Goal: Task Accomplishment & Management: Manage account settings

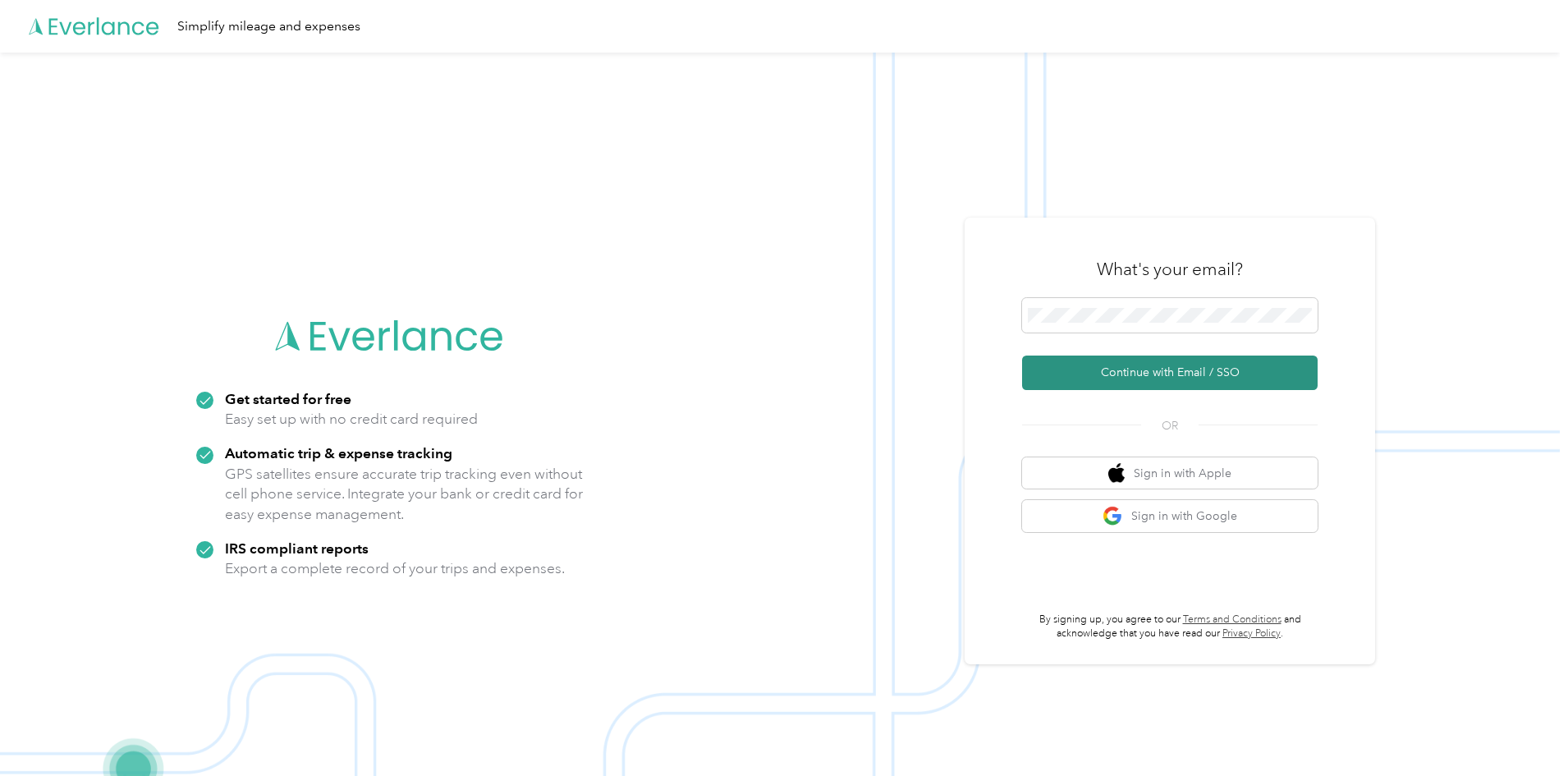
click at [1147, 375] on button "Continue with Email / SSO" at bounding box center [1170, 373] width 296 height 35
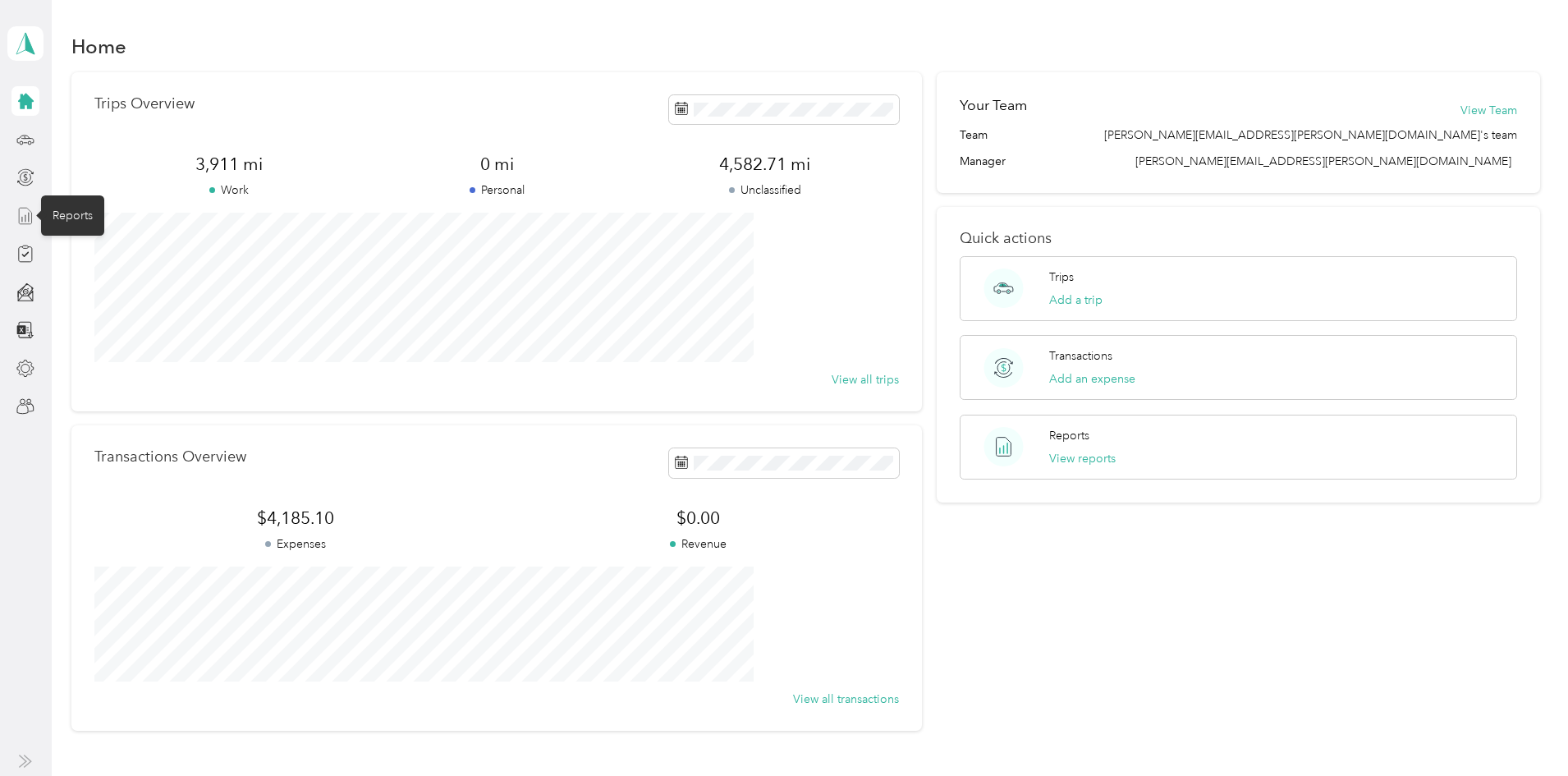
click at [26, 221] on line at bounding box center [26, 218] width 0 height 7
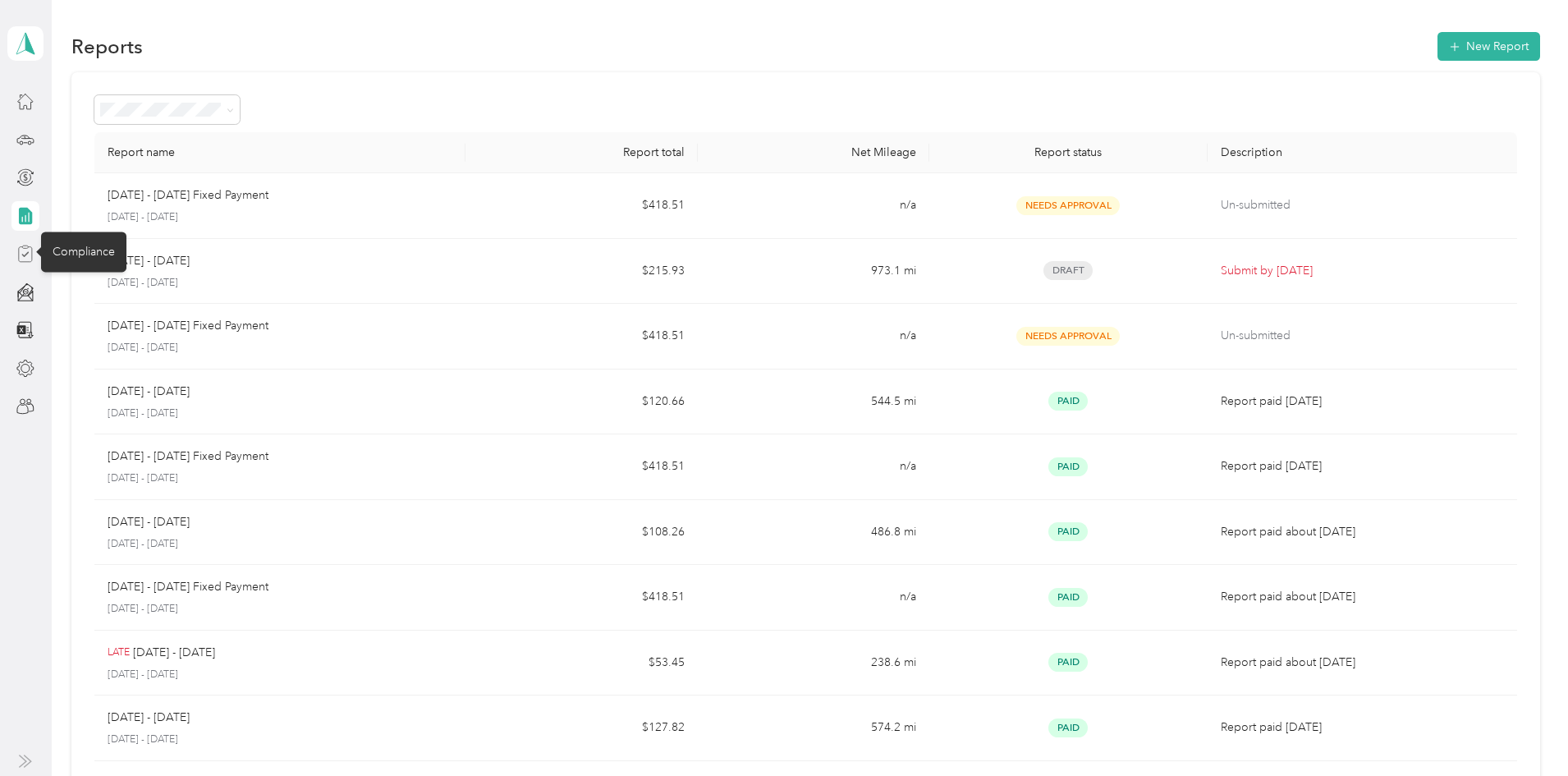
click at [24, 259] on icon at bounding box center [25, 253] width 18 height 18
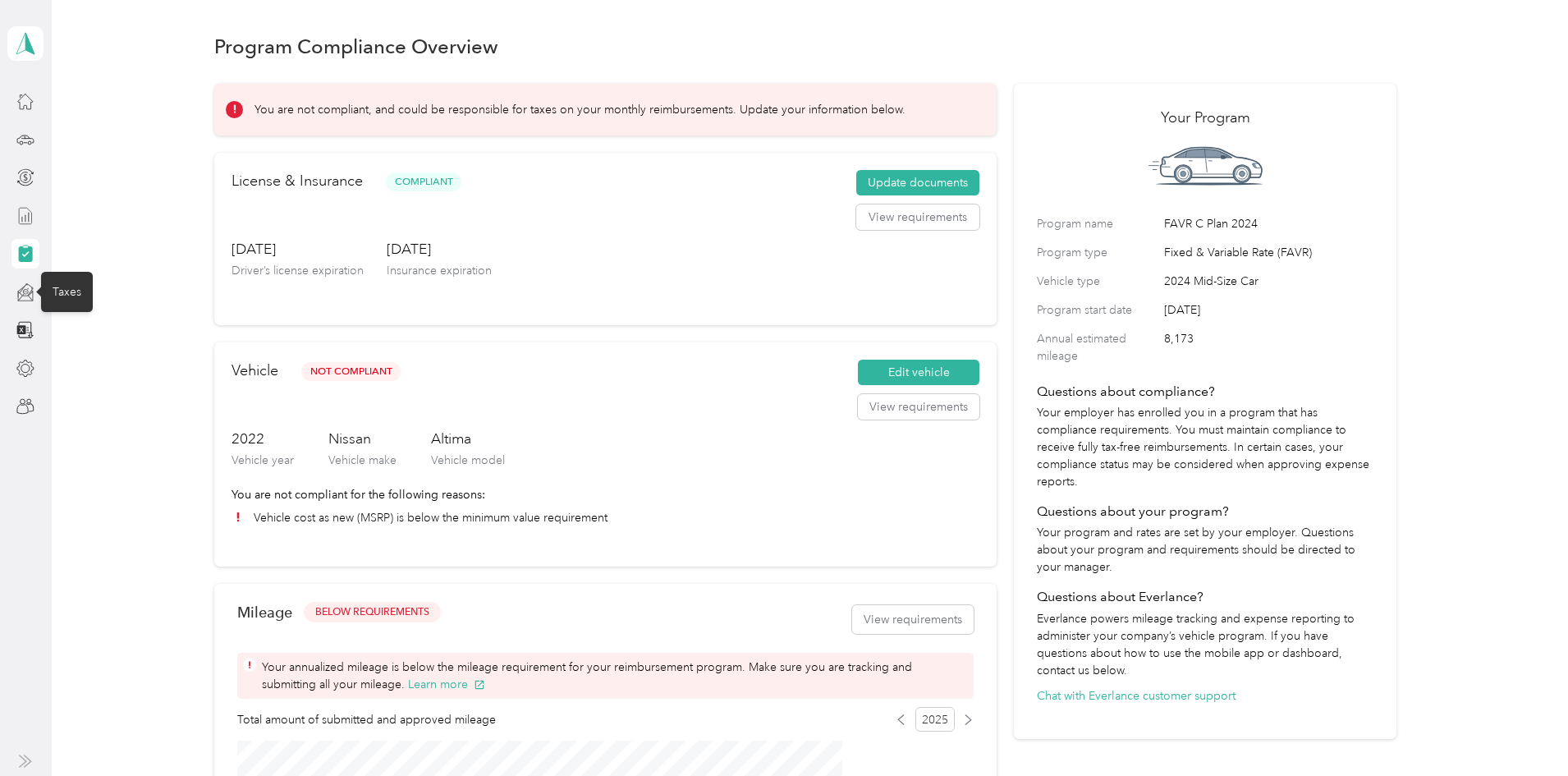
click at [24, 293] on icon at bounding box center [25, 292] width 18 height 18
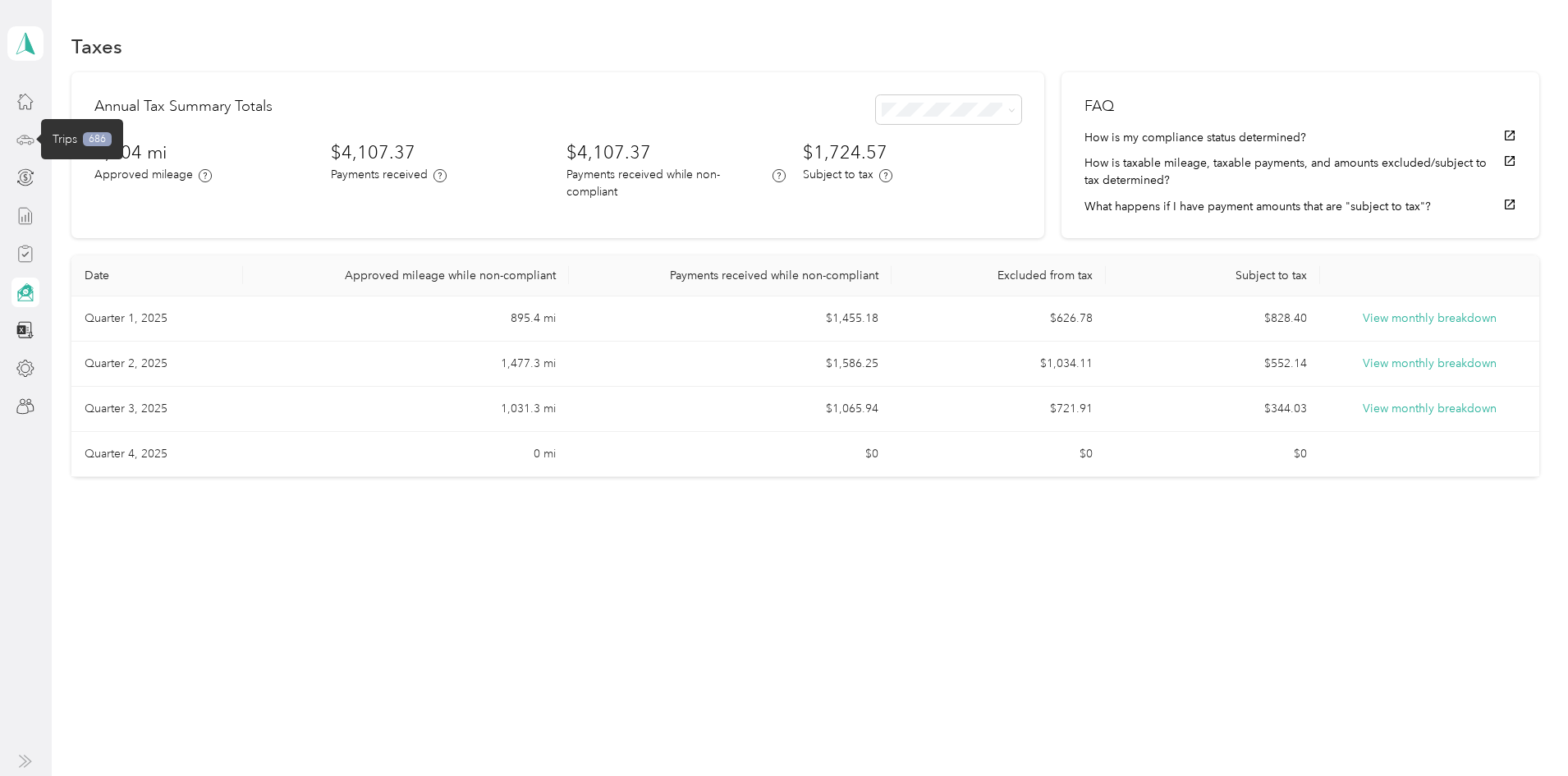
click at [26, 139] on icon at bounding box center [25, 139] width 18 height 18
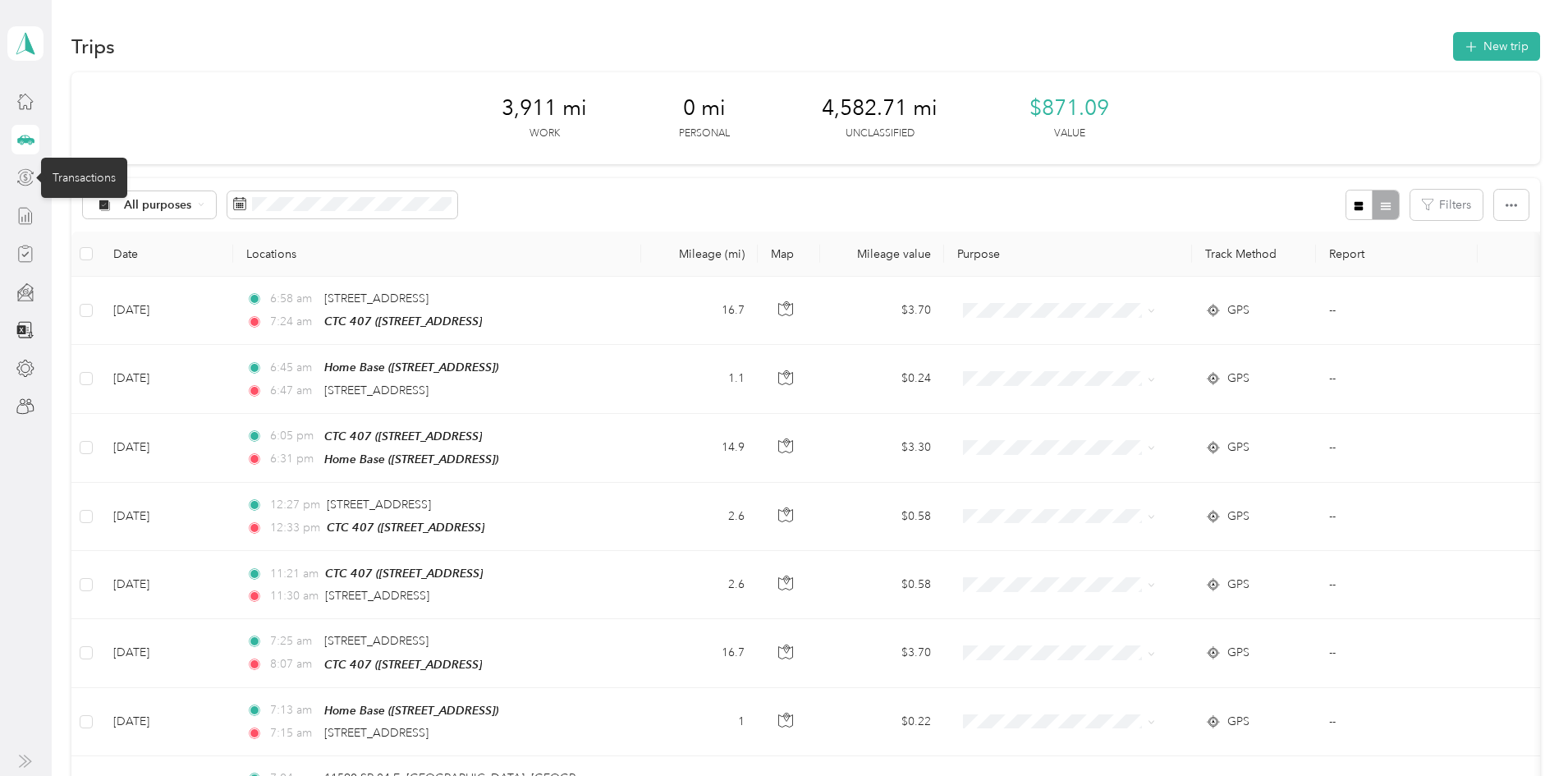
click at [22, 180] on icon at bounding box center [25, 177] width 11 height 11
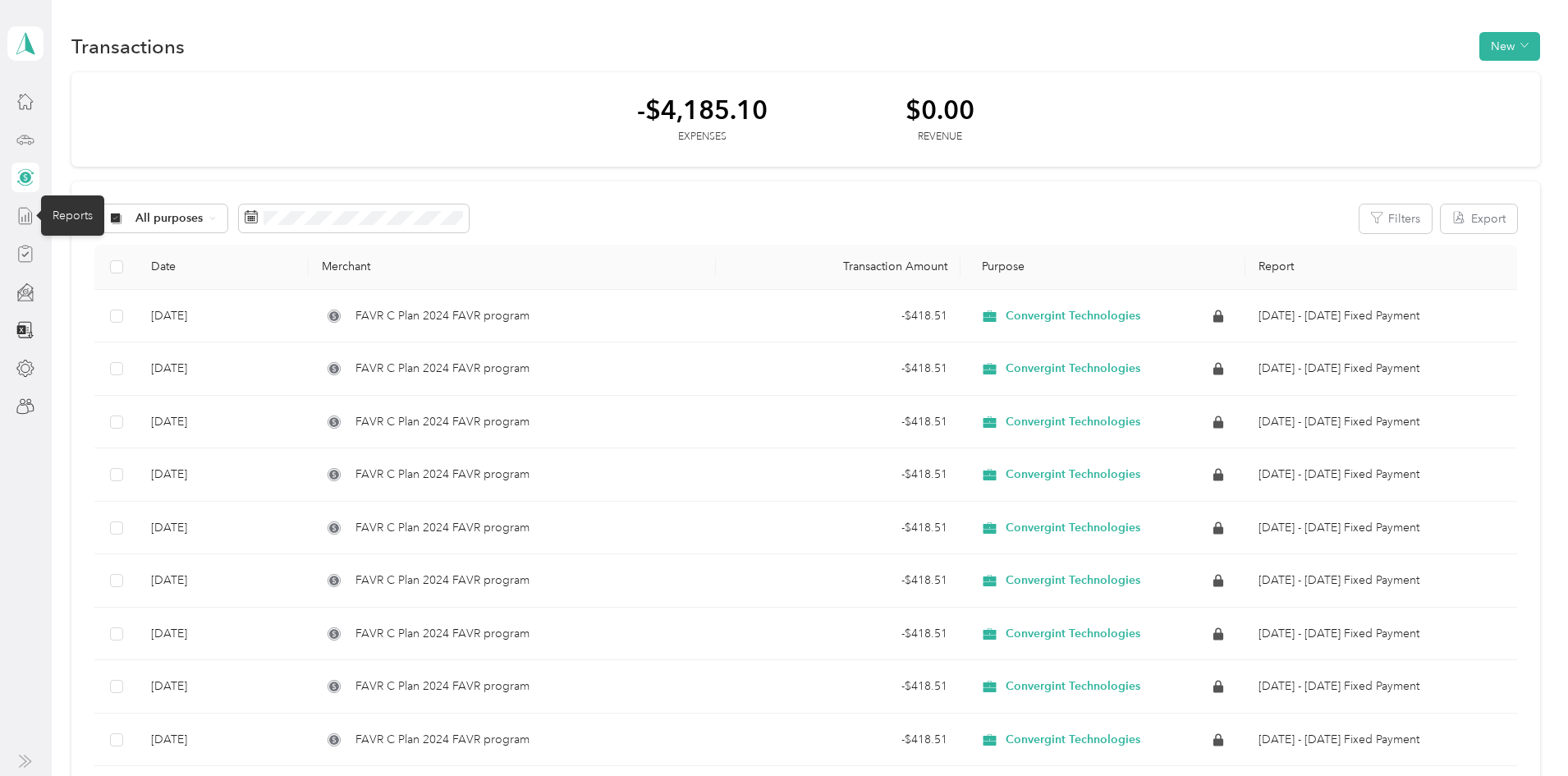
click at [23, 221] on icon at bounding box center [25, 216] width 18 height 18
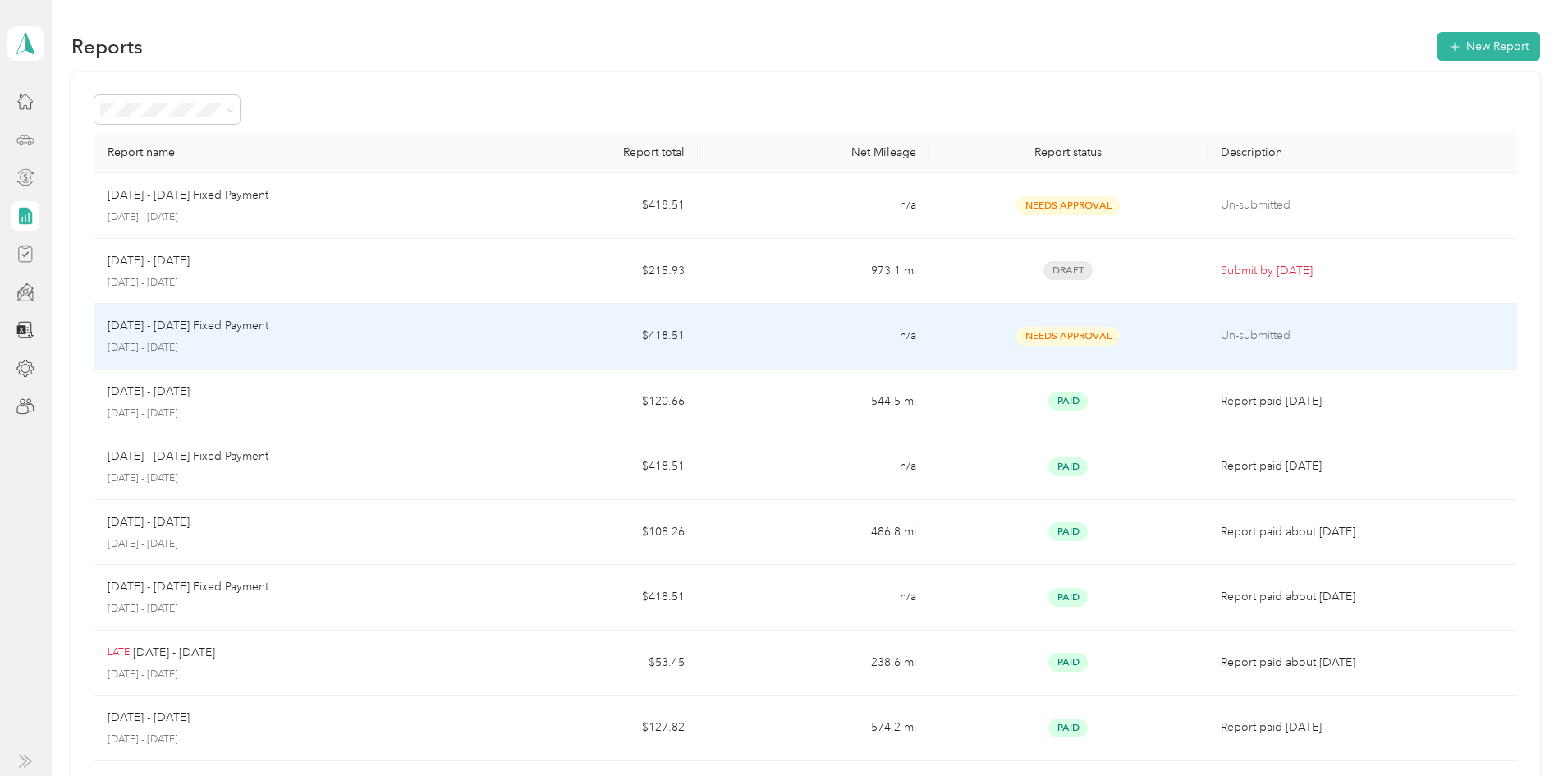
click at [383, 352] on p "[DATE] - [DATE]" at bounding box center [279, 347] width 344 height 14
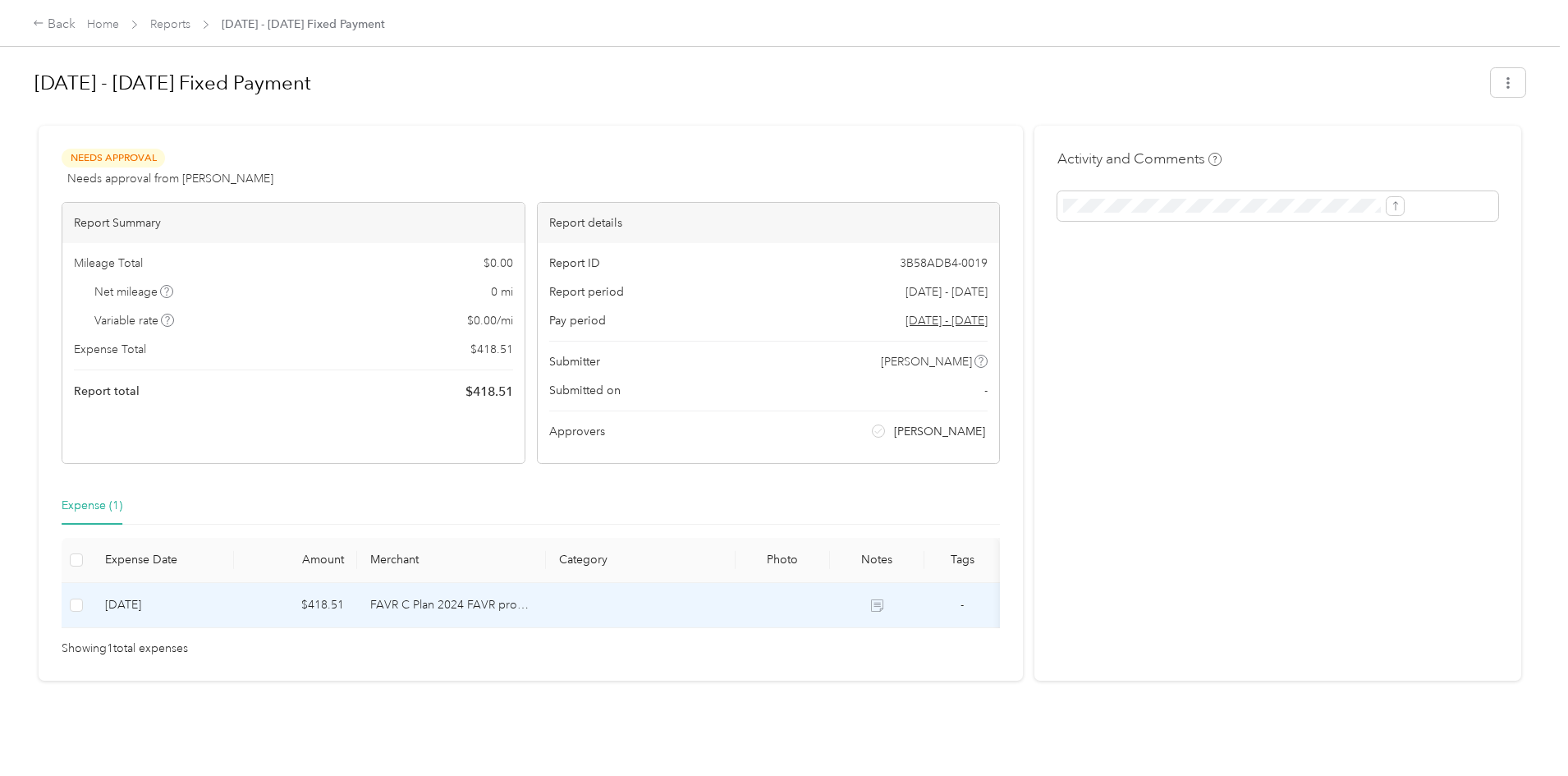
scroll to position [15, 0]
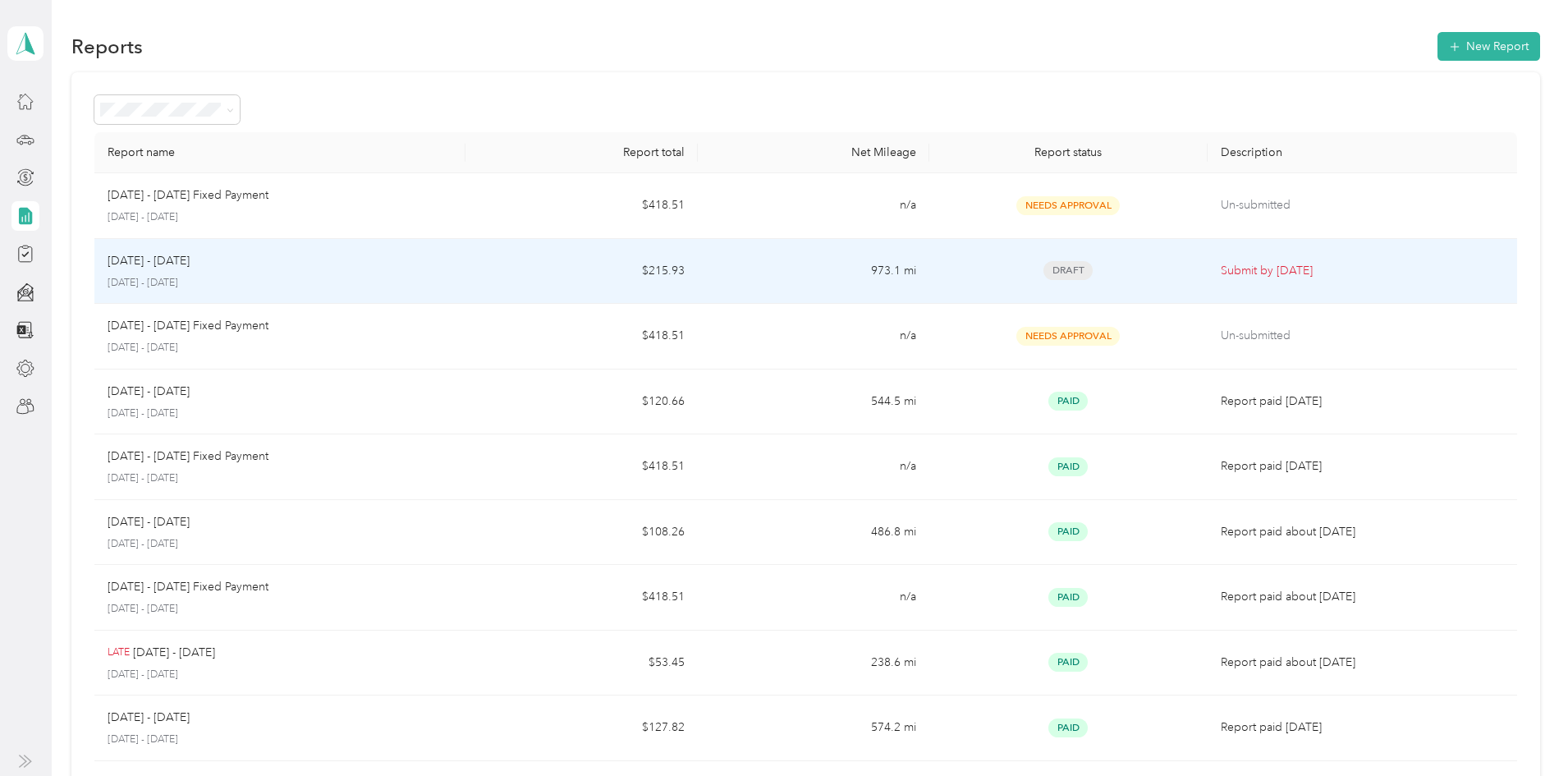
click at [321, 270] on div "[DATE] - [DATE] [DATE] - [DATE]" at bounding box center [279, 271] width 344 height 38
click at [1044, 270] on span "Draft" at bounding box center [1068, 270] width 49 height 19
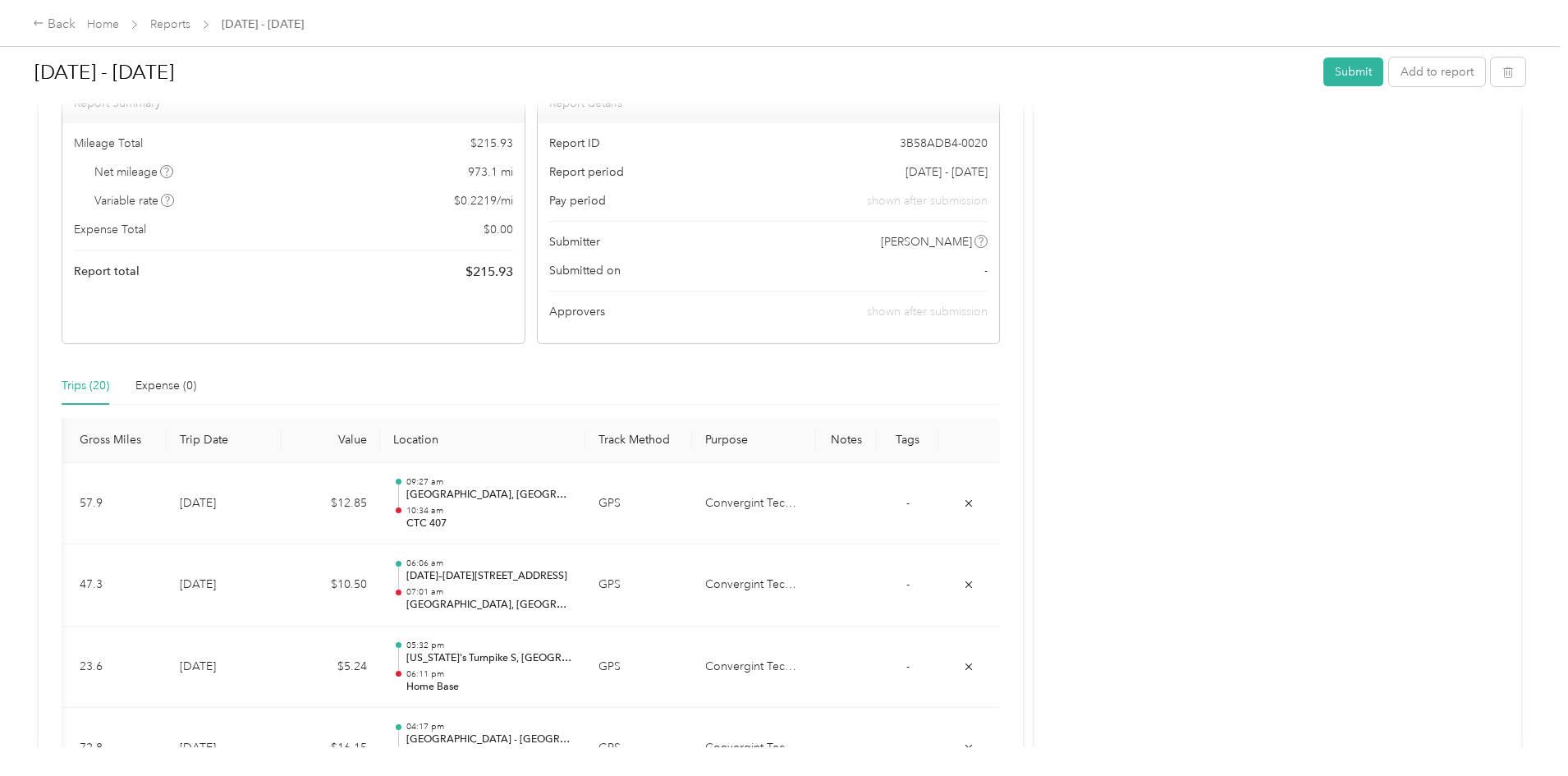
scroll to position [164, 0]
click at [109, 379] on div "Trips (20)" at bounding box center [85, 381] width 48 height 18
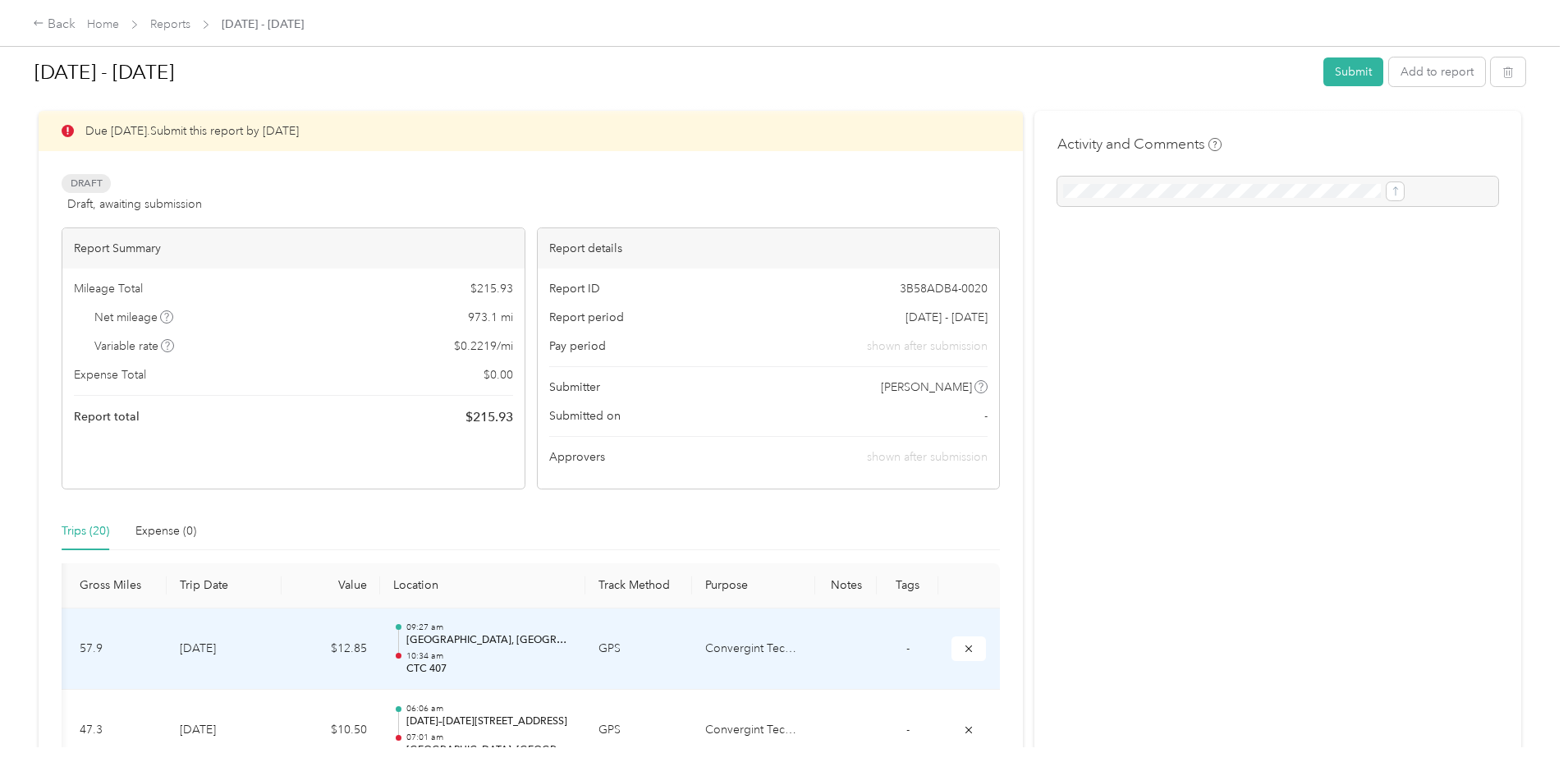
scroll to position [0, 0]
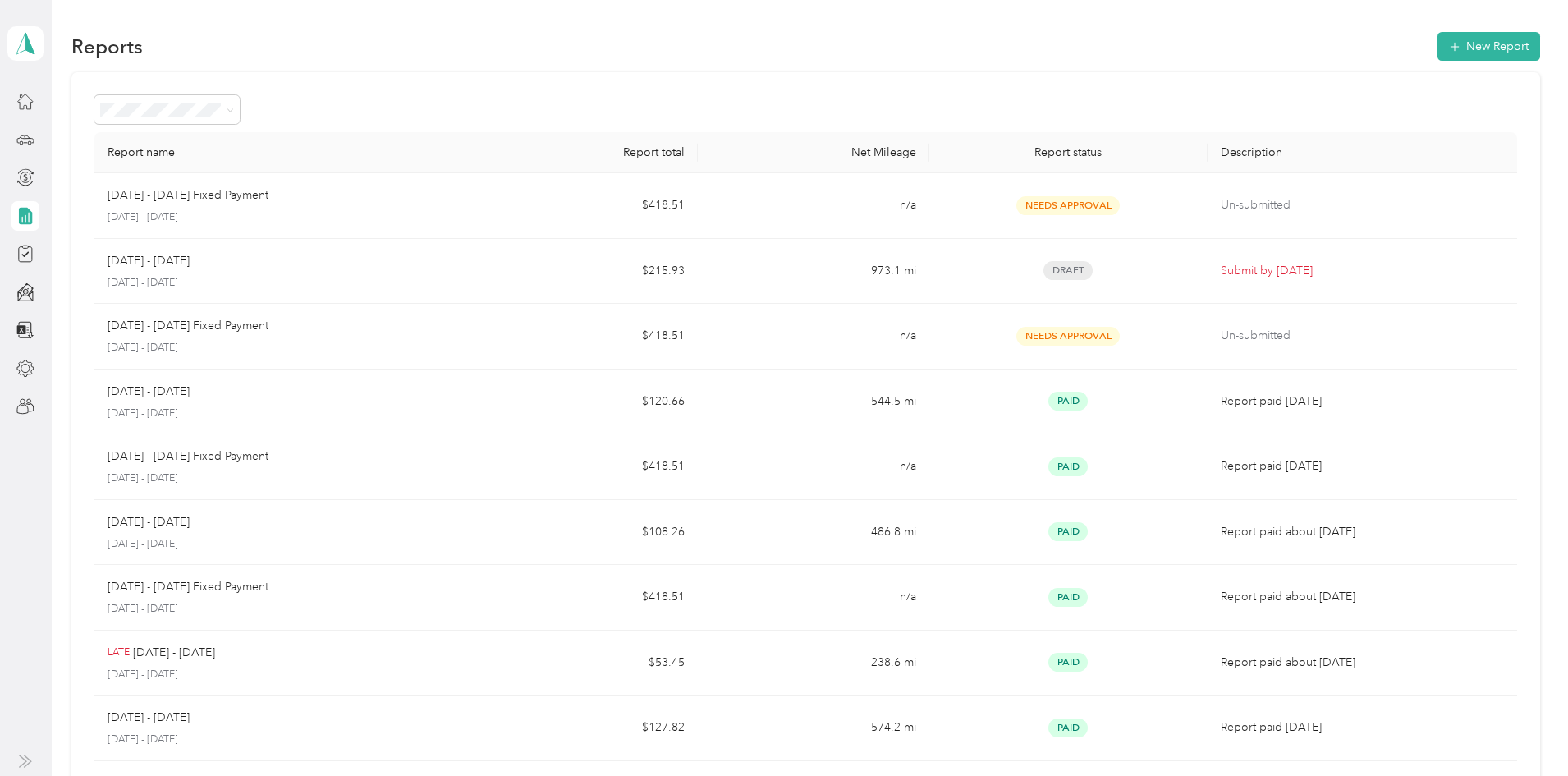
click at [29, 213] on icon at bounding box center [25, 216] width 18 height 18
click at [32, 259] on icon at bounding box center [26, 254] width 13 height 14
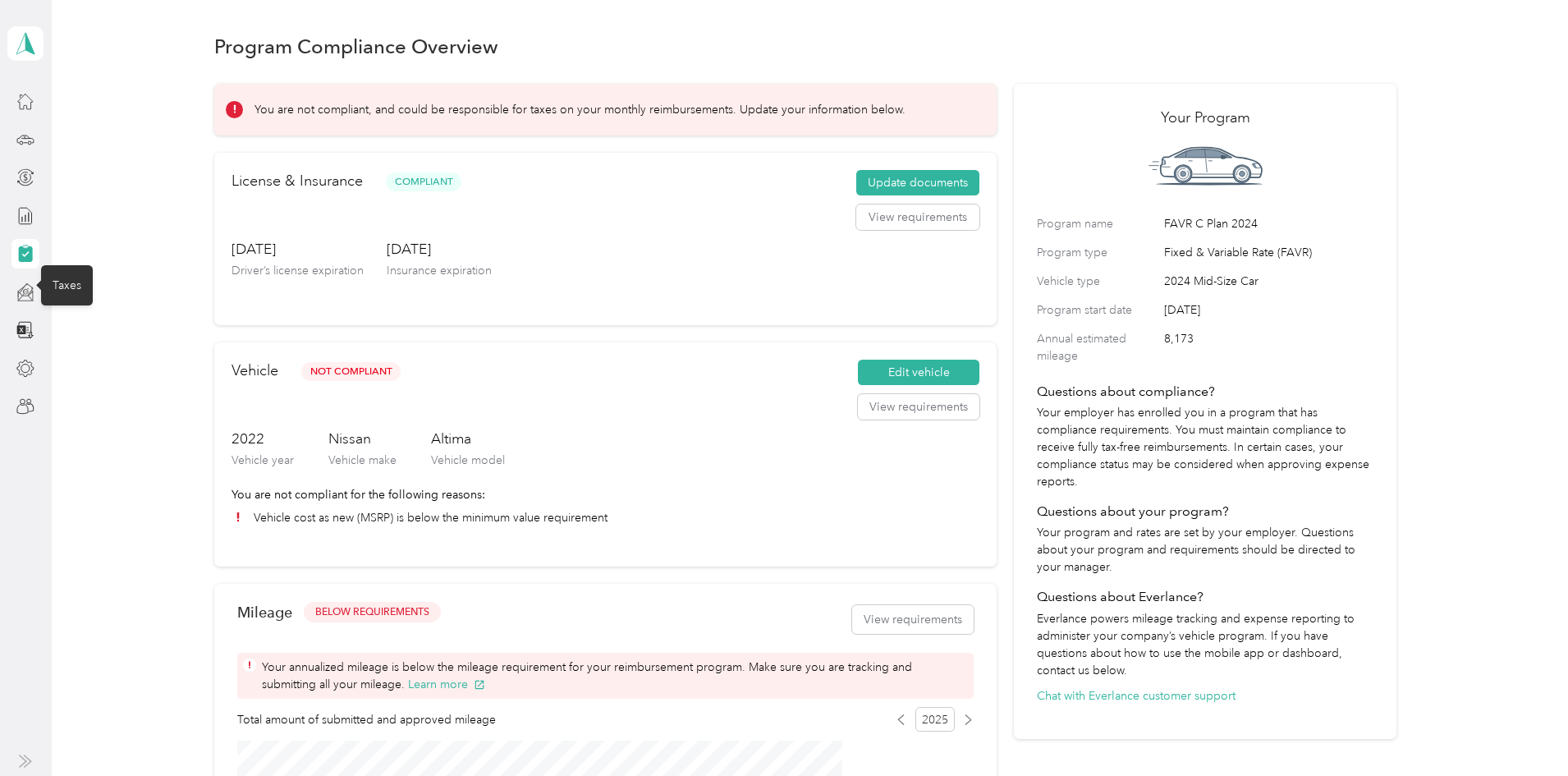
click at [18, 290] on icon at bounding box center [25, 292] width 18 height 18
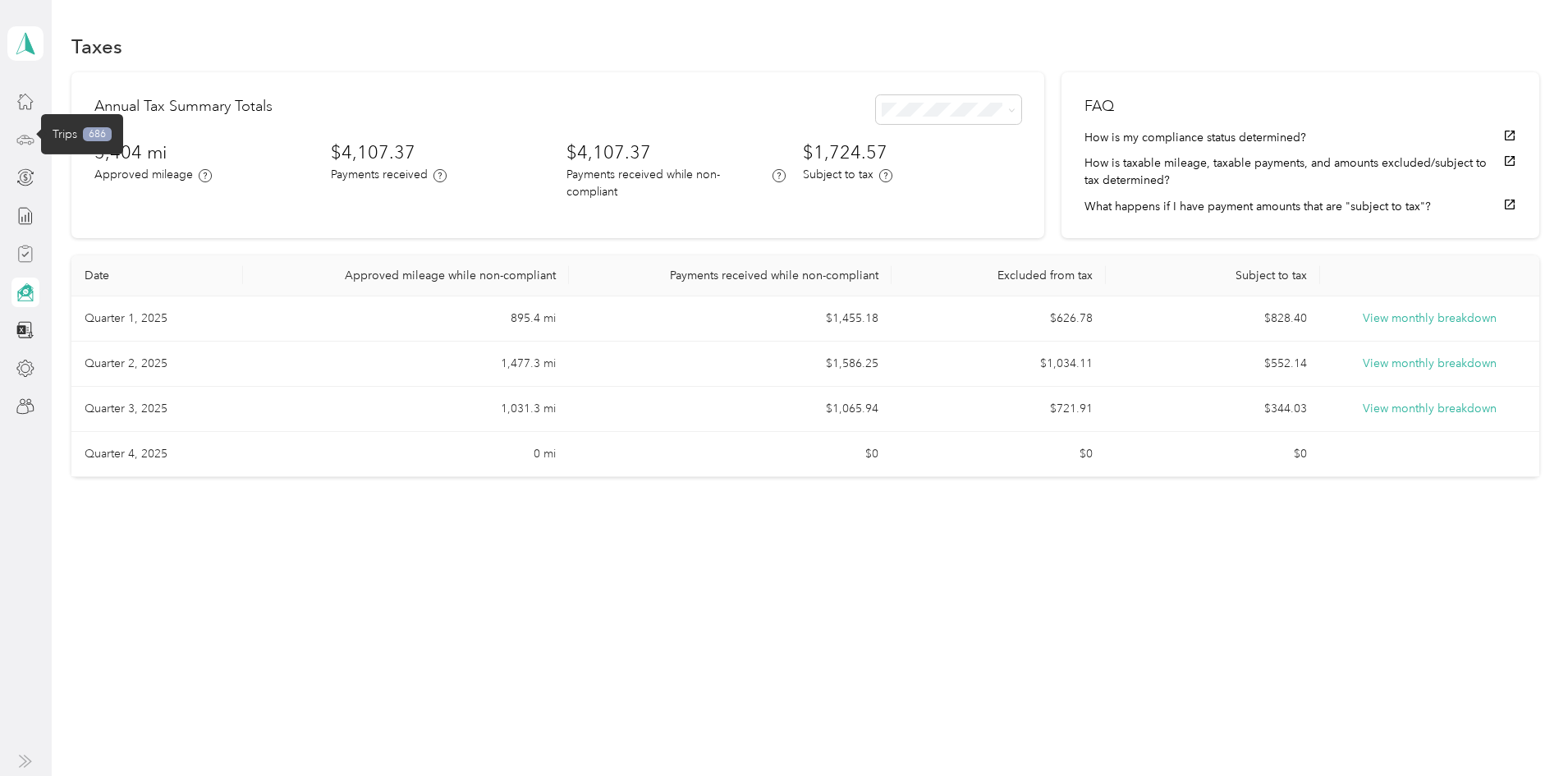
click at [24, 133] on icon at bounding box center [25, 139] width 18 height 18
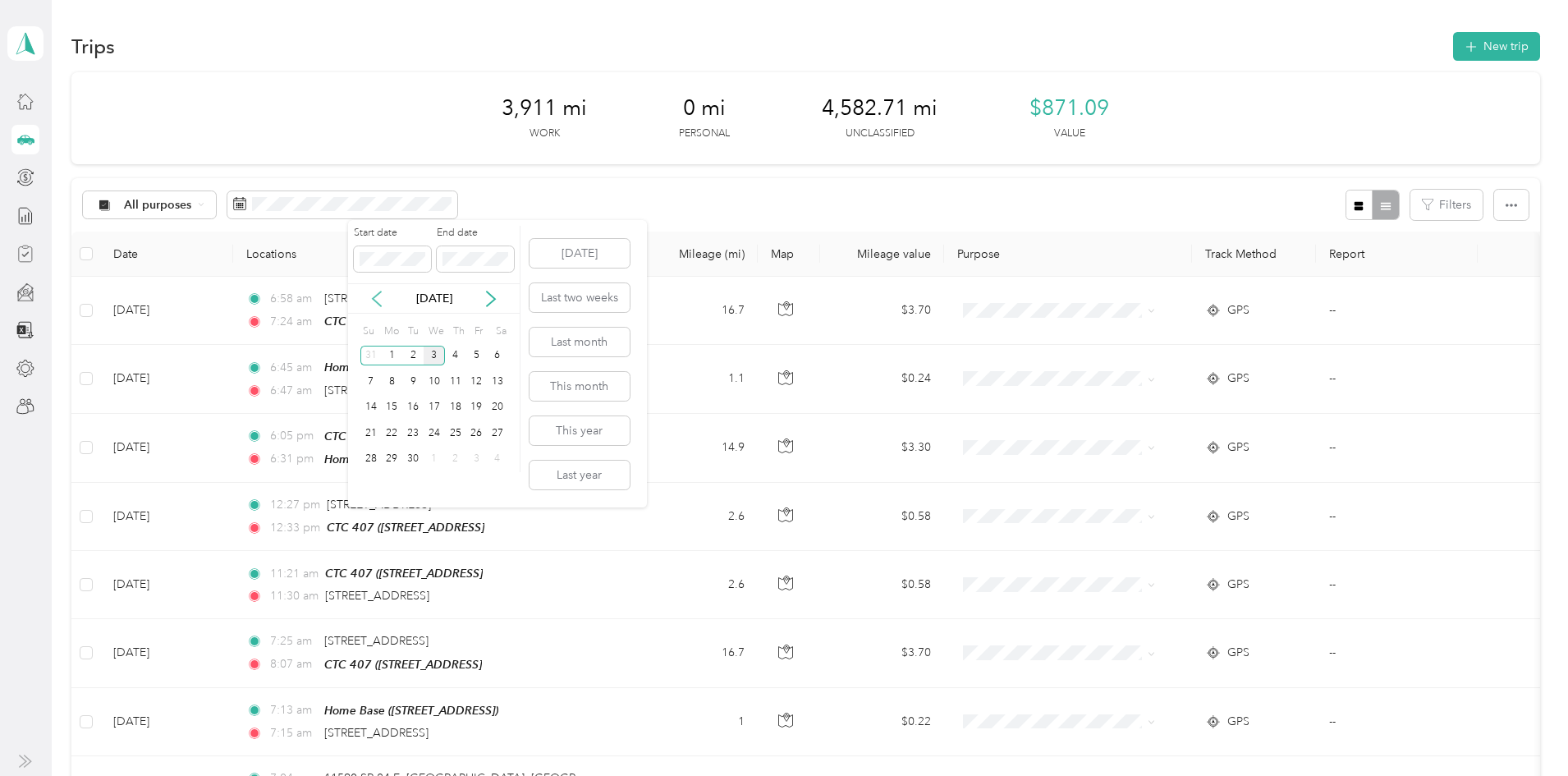
click at [378, 301] on icon at bounding box center [376, 298] width 16 height 16
click at [476, 356] on div "1" at bounding box center [476, 355] width 21 height 20
click at [439, 298] on p "Aug 2025" at bounding box center [435, 298] width 69 height 17
click at [372, 487] on div "31" at bounding box center [371, 484] width 21 height 20
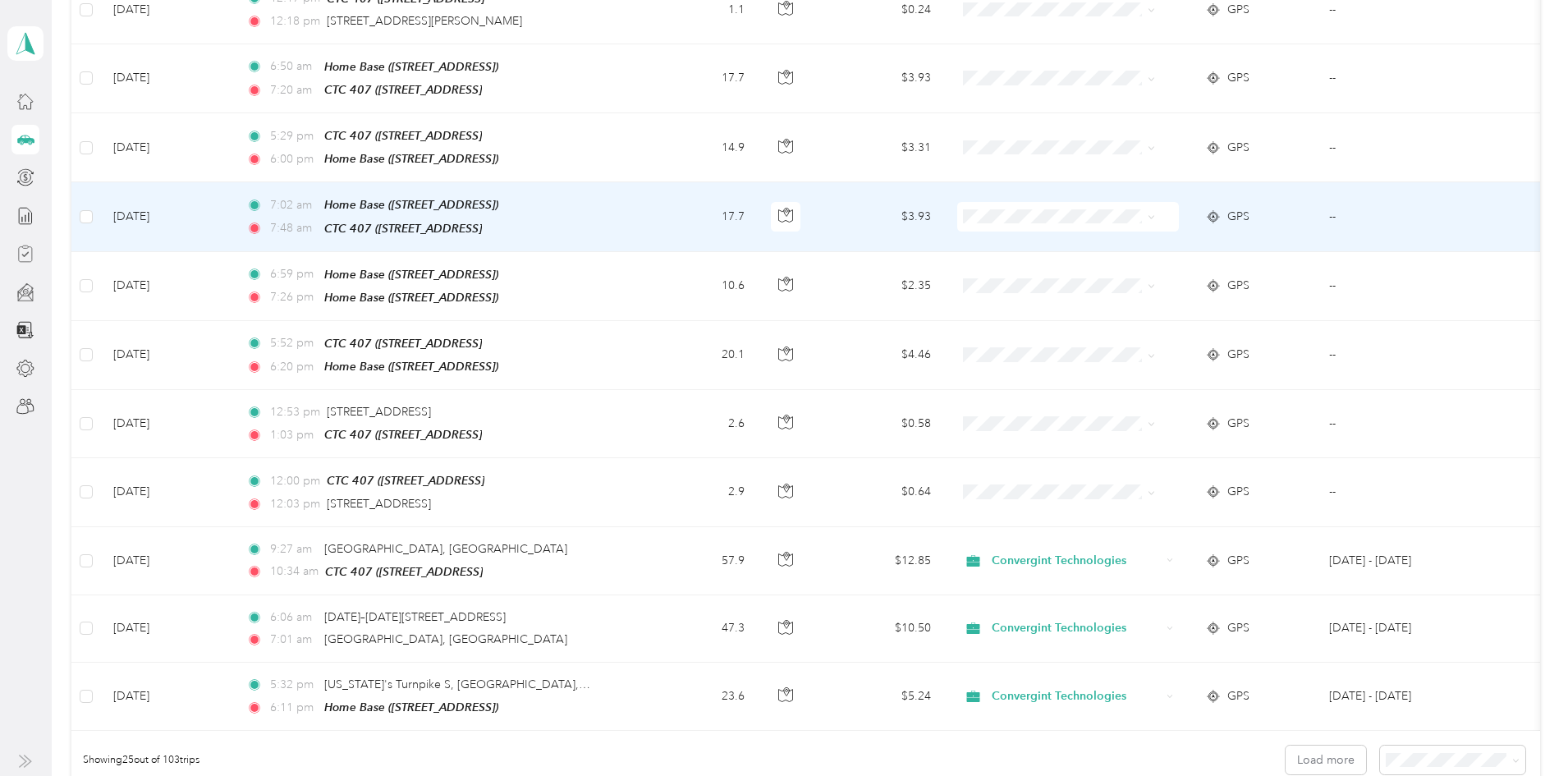
scroll to position [1232, 0]
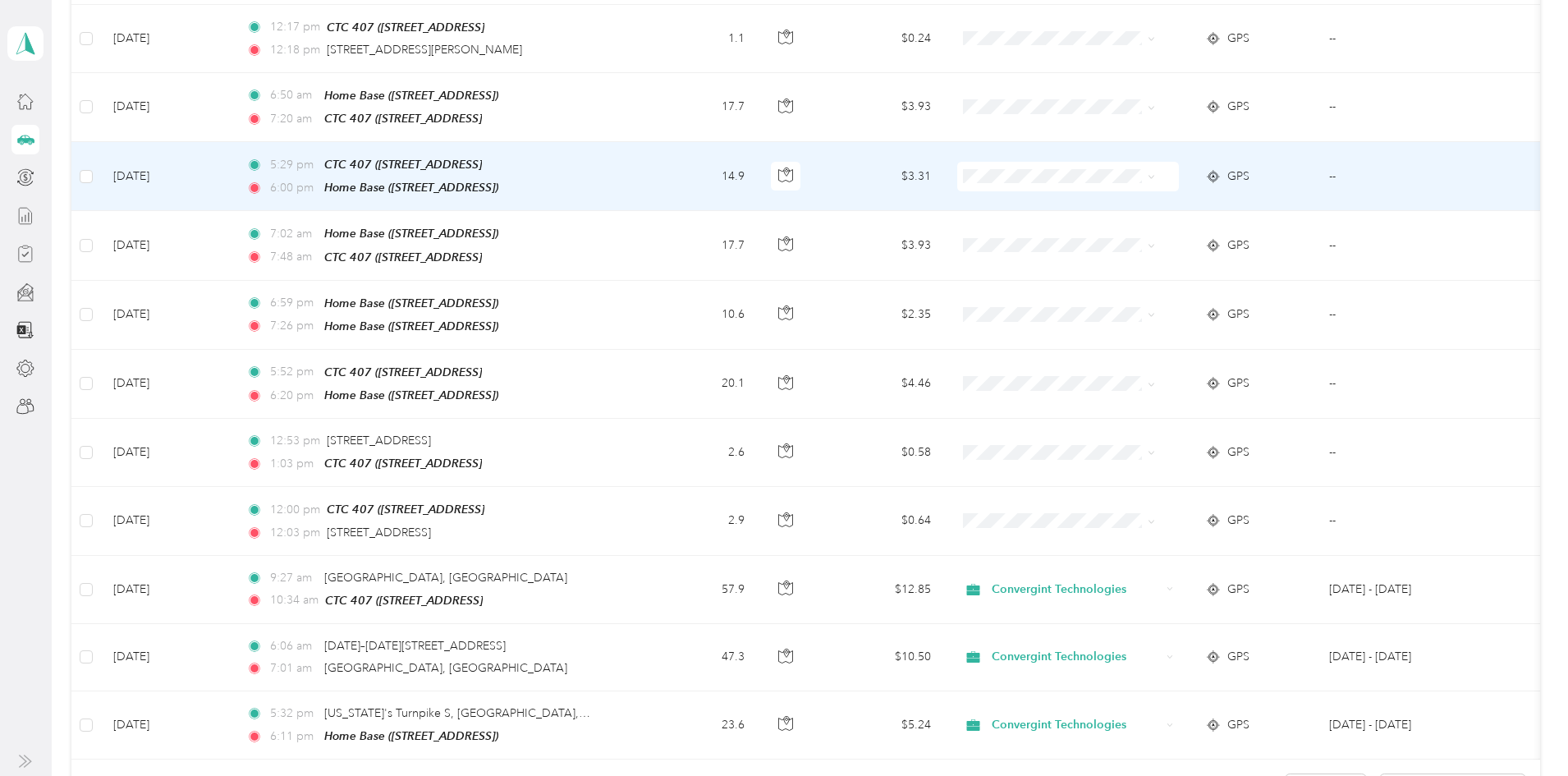
drag, startPoint x: 243, startPoint y: 177, endPoint x: 27, endPoint y: 212, distance: 218.8
click at [27, 212] on icon at bounding box center [25, 216] width 18 height 18
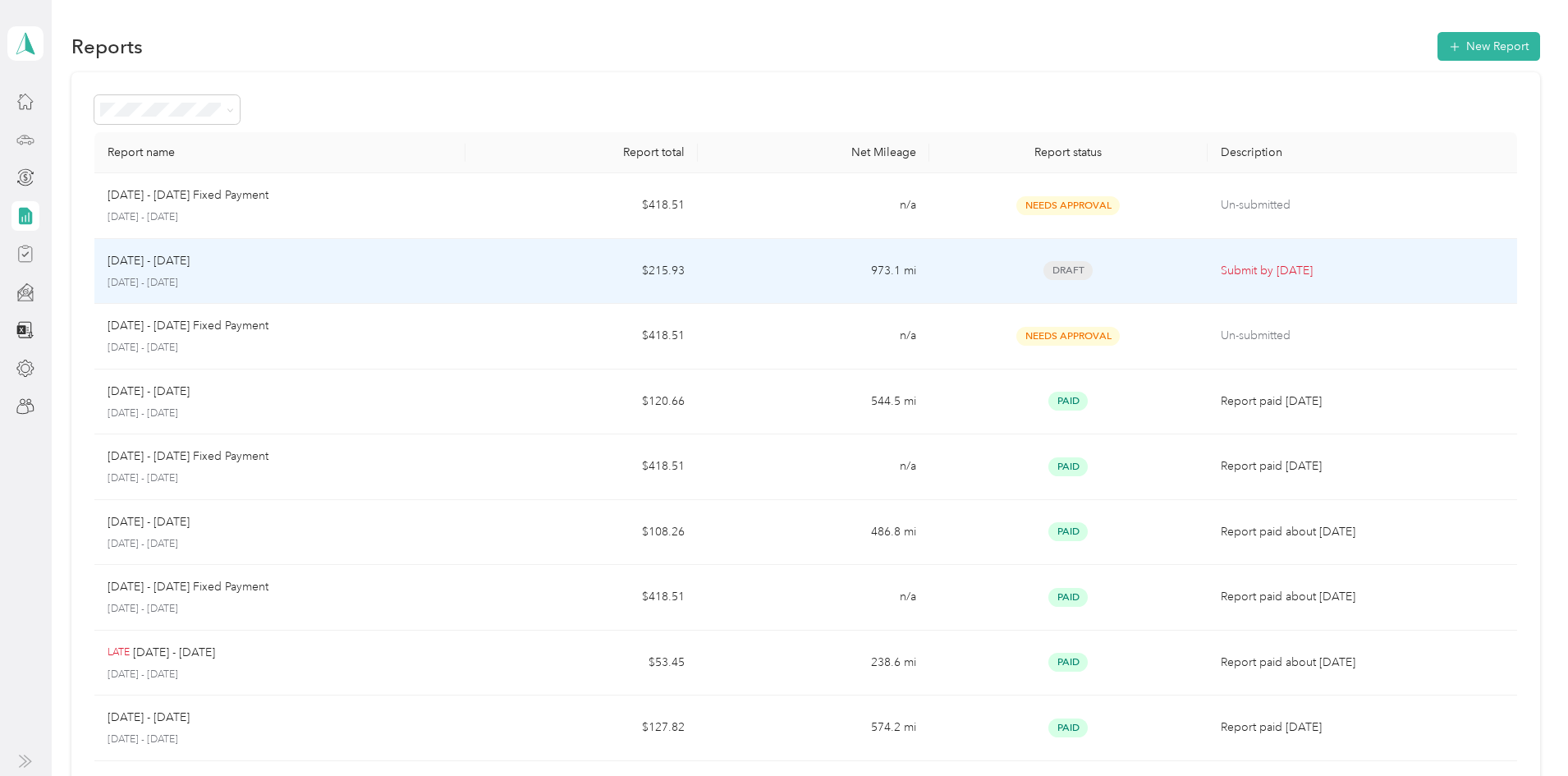
click at [402, 261] on div "Aug 1 - 31, 2025" at bounding box center [279, 261] width 344 height 18
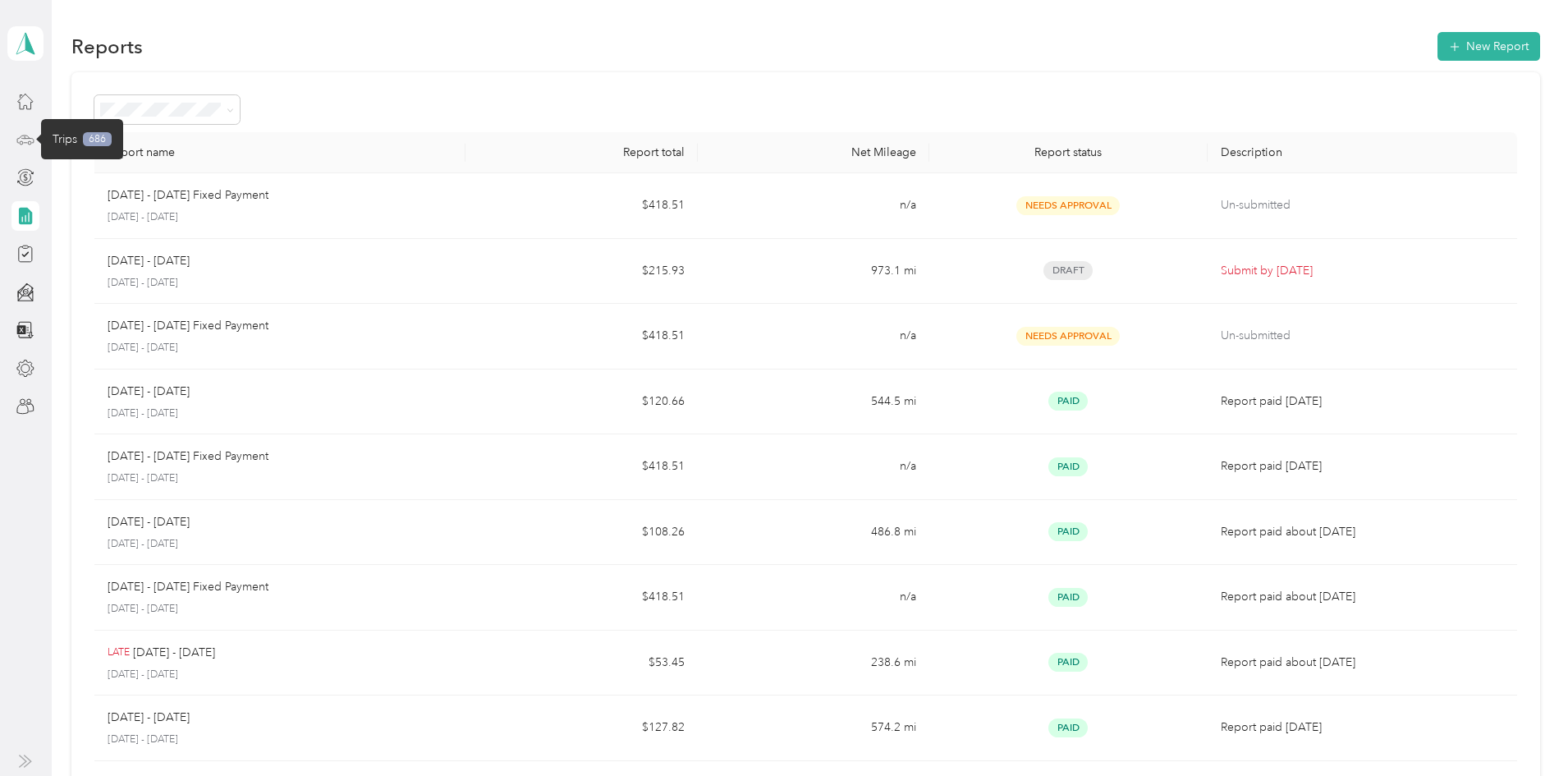
click at [22, 138] on icon at bounding box center [25, 139] width 18 height 18
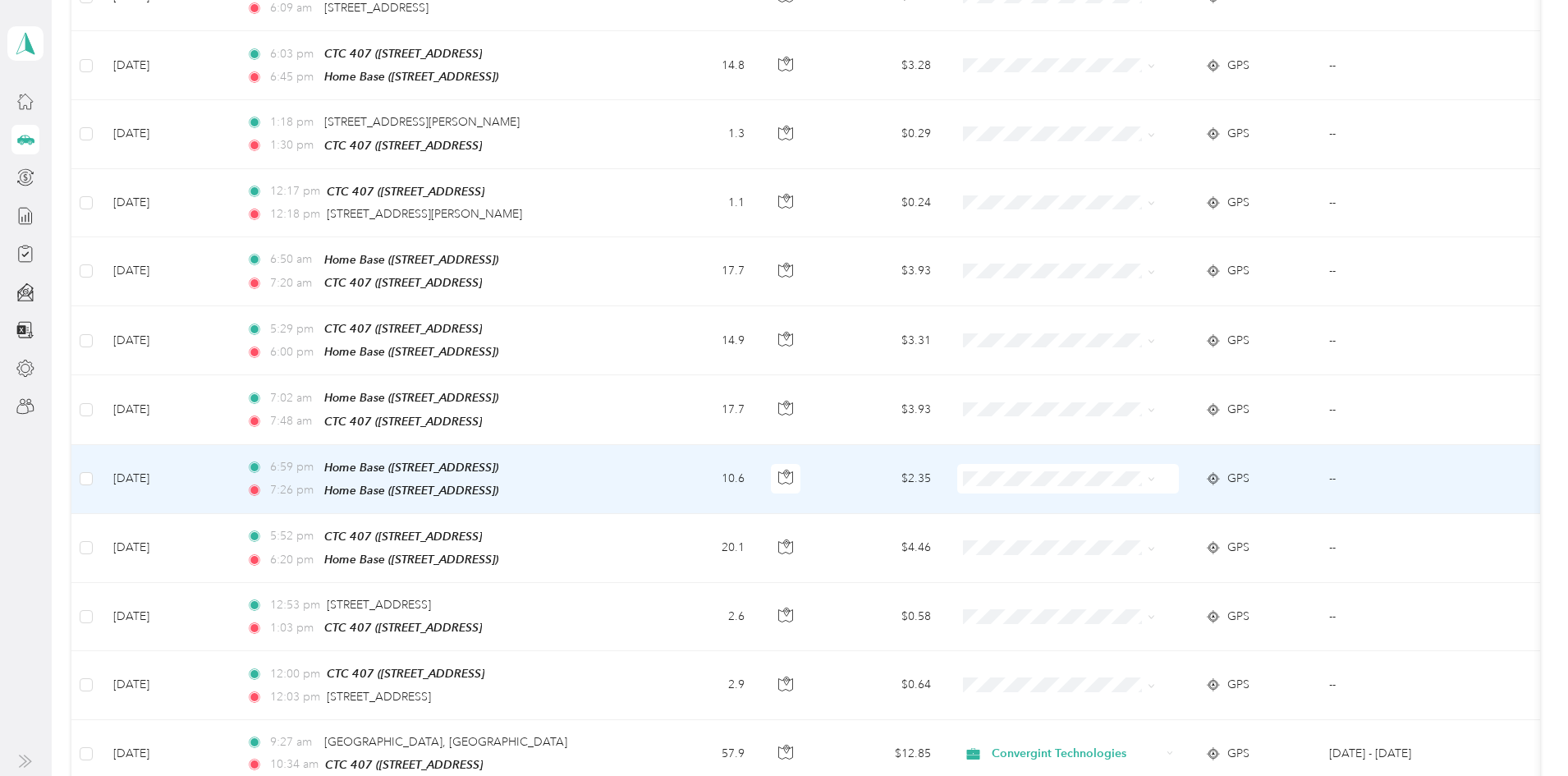
scroll to position [1486, 0]
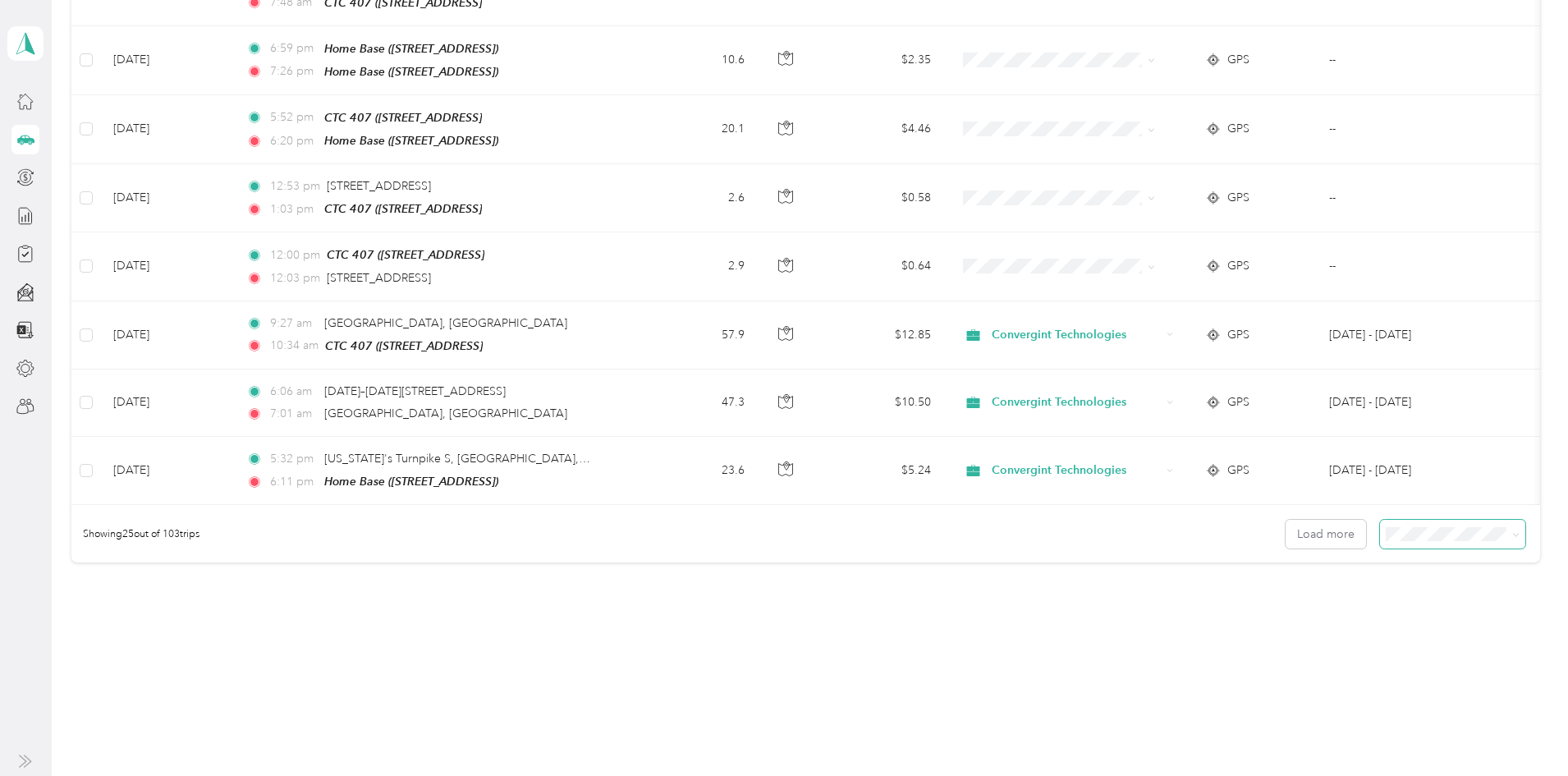
click at [1512, 527] on span at bounding box center [1516, 533] width 8 height 14
click at [1322, 606] on span "100 per load" at bounding box center [1299, 607] width 67 height 14
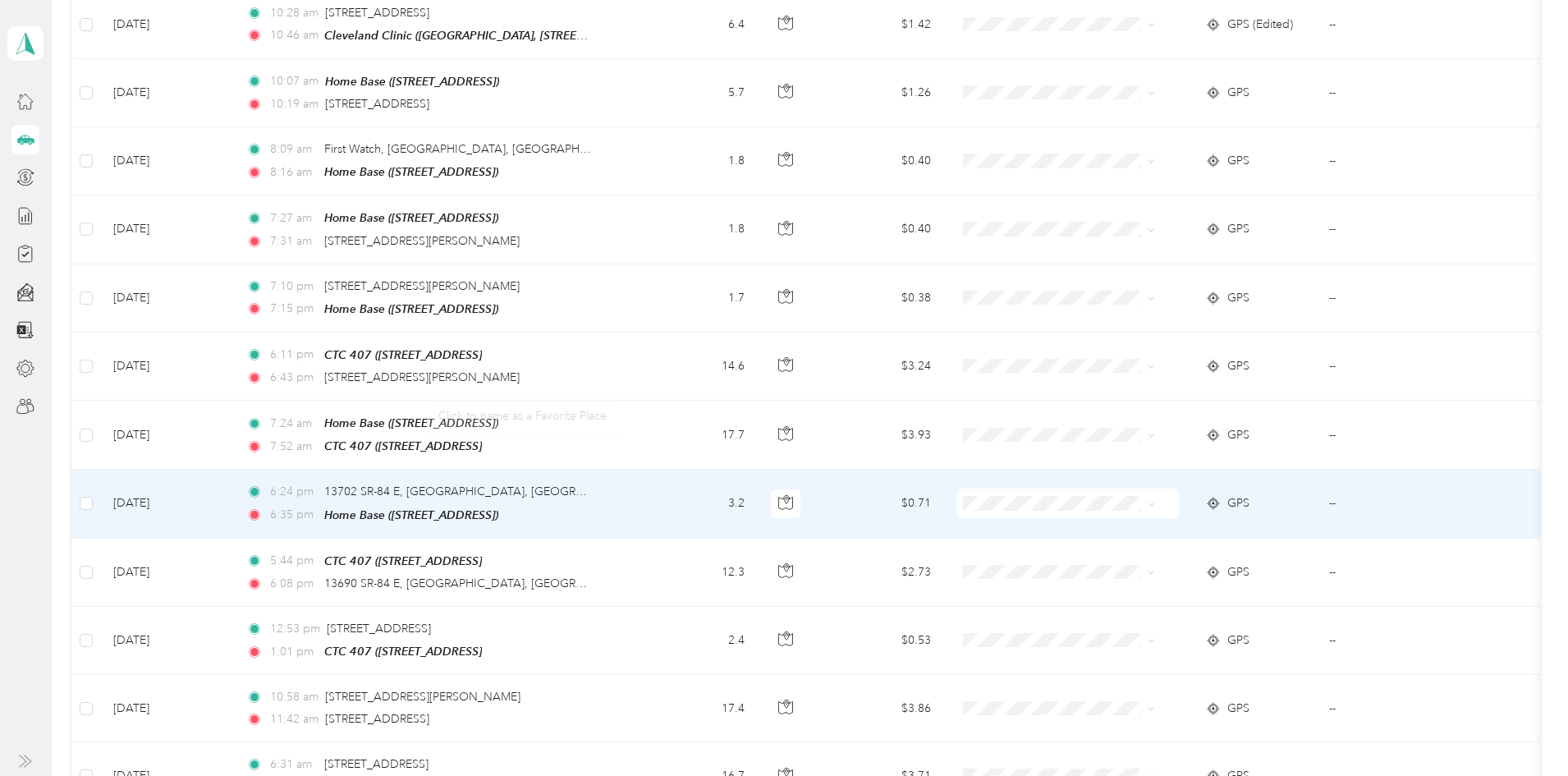
scroll to position [6156, 0]
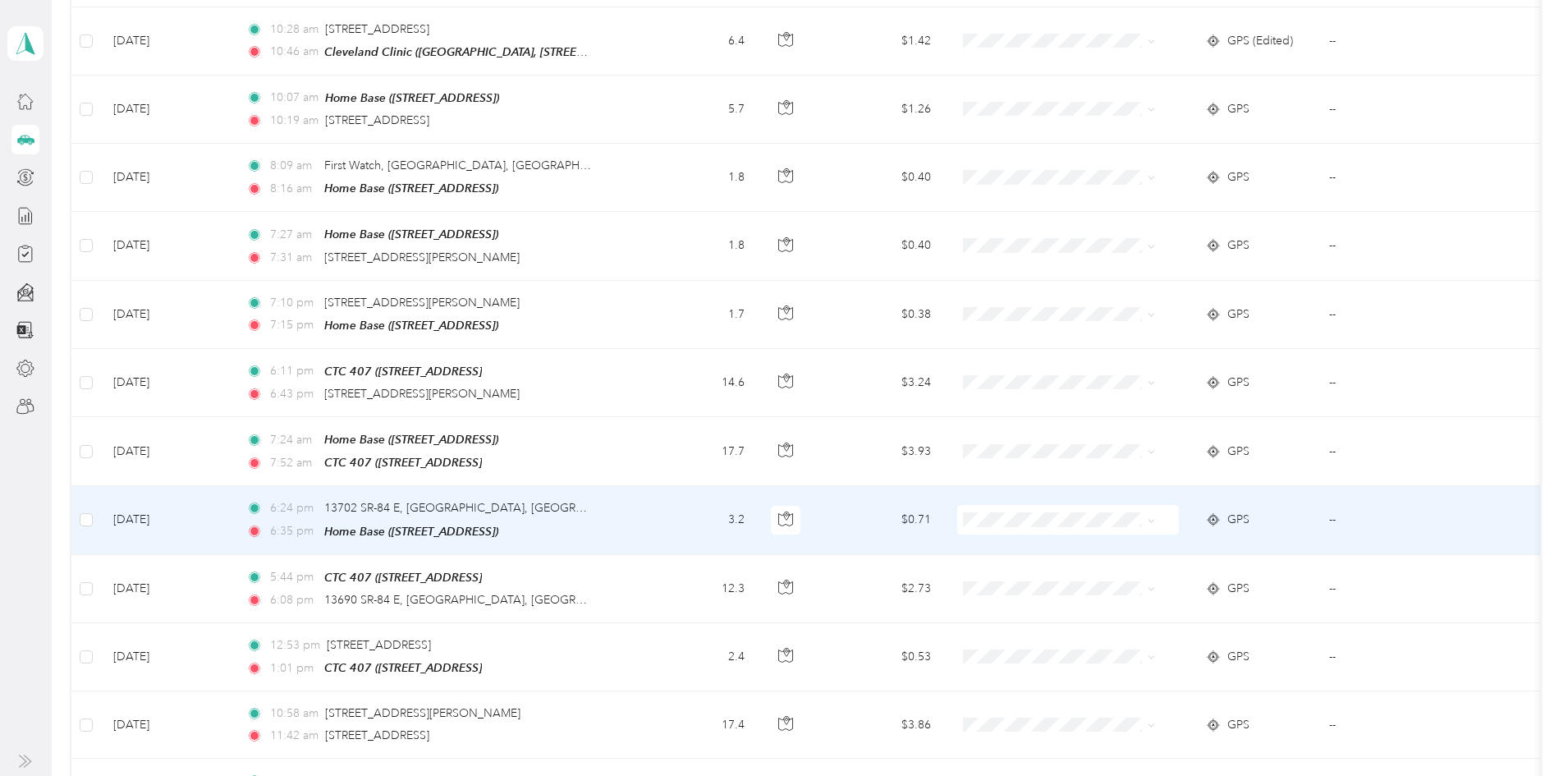
click at [1155, 517] on icon at bounding box center [1152, 521] width 8 height 8
click at [1163, 456] on span "Convergint Technologies" at bounding box center [1131, 463] width 152 height 17
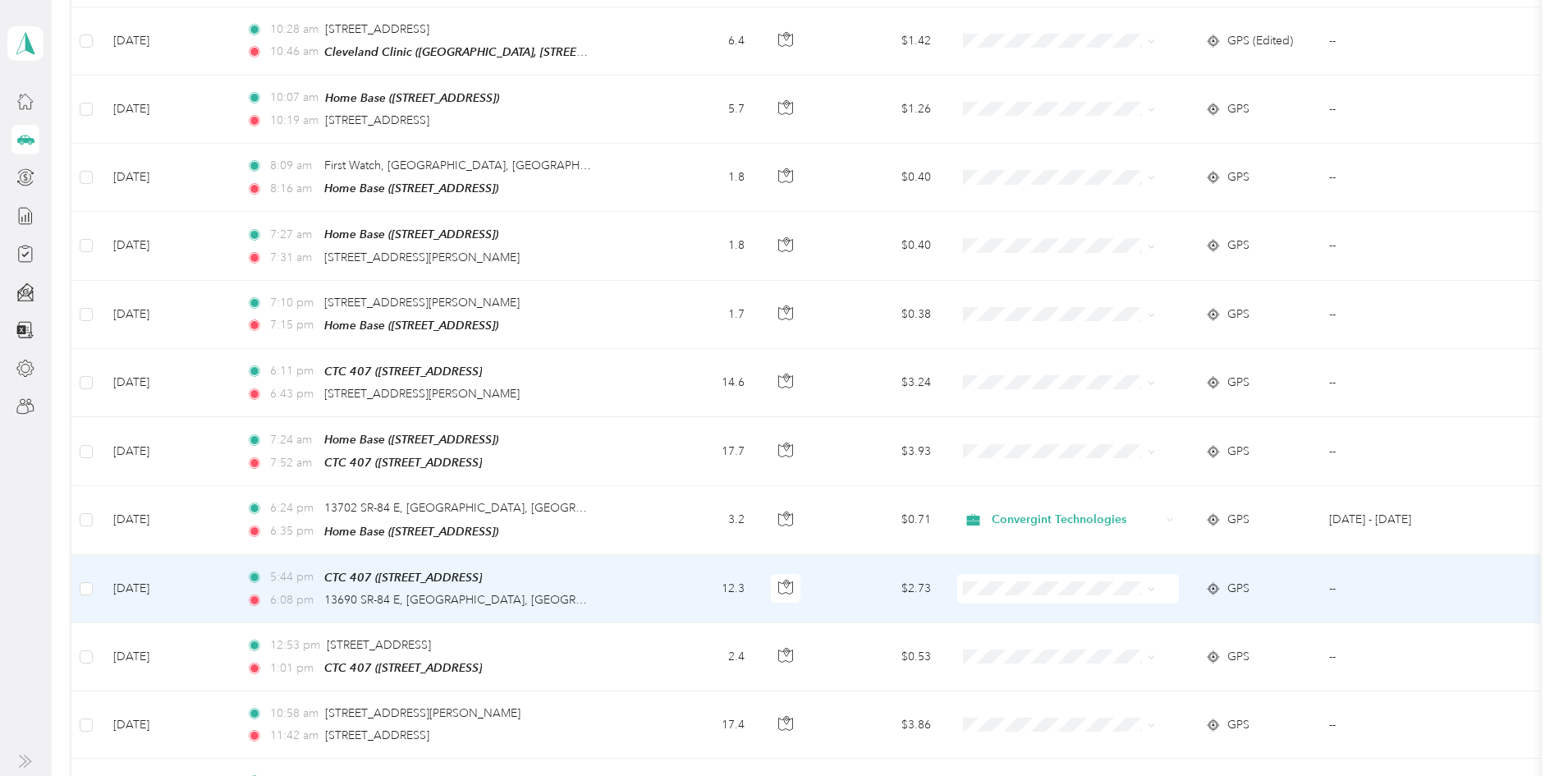
click at [1155, 585] on icon at bounding box center [1152, 589] width 8 height 8
click at [1152, 529] on span "Convergint Technologies" at bounding box center [1131, 530] width 152 height 17
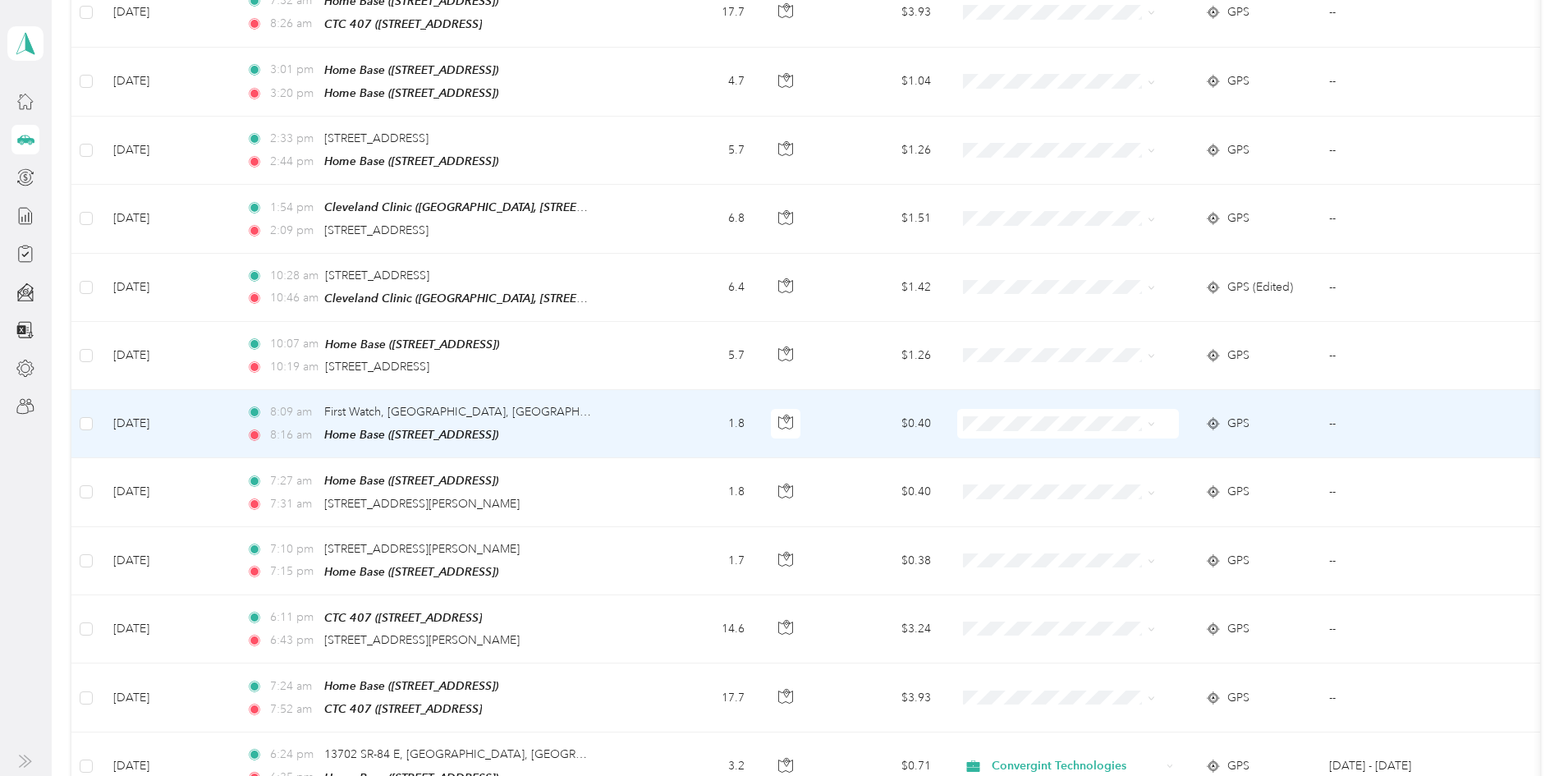
scroll to position [5827, 0]
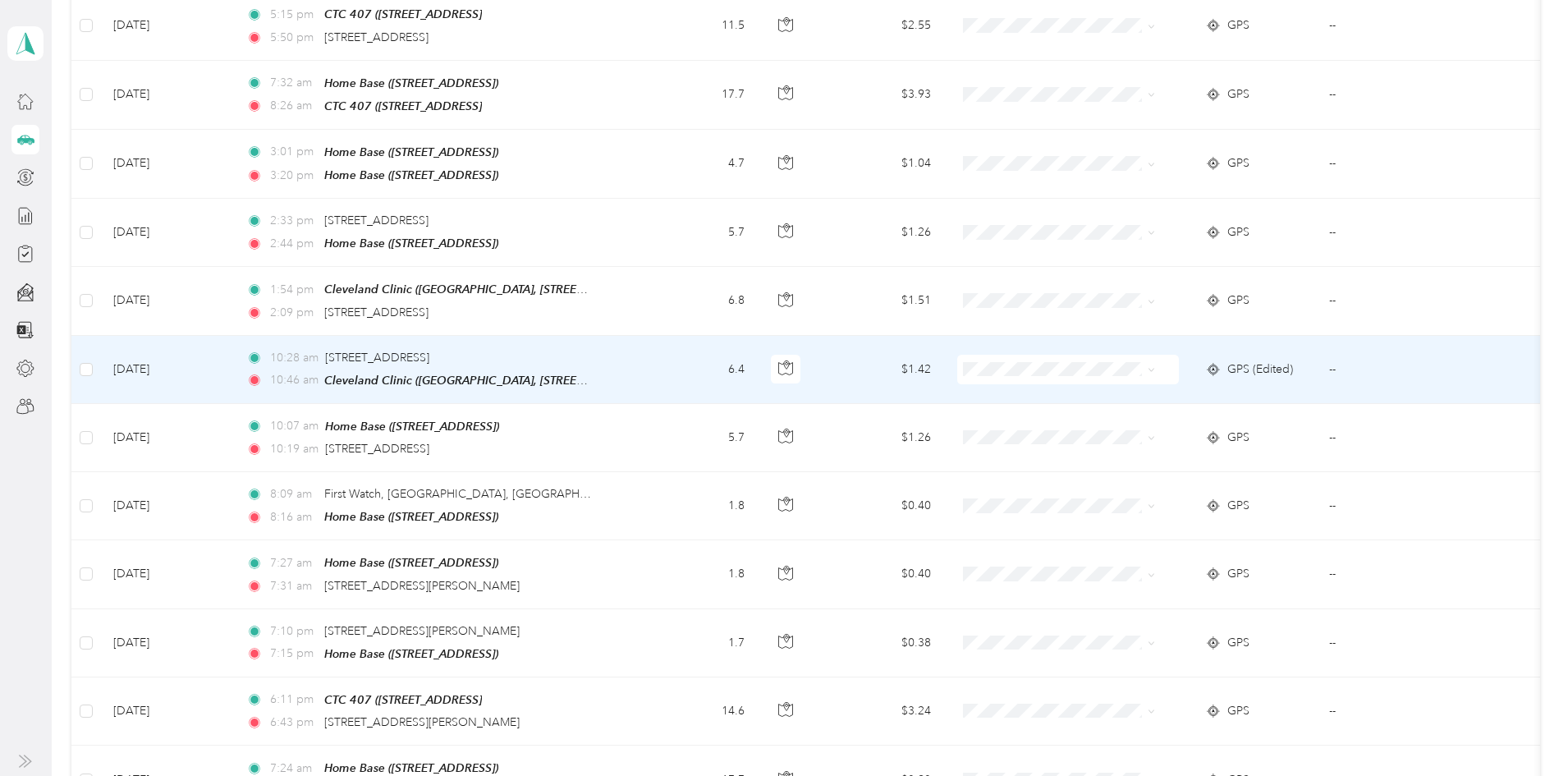
click at [1155, 366] on icon at bounding box center [1152, 370] width 8 height 8
click at [1180, 315] on span "Convergint Technologies" at bounding box center [1131, 318] width 152 height 17
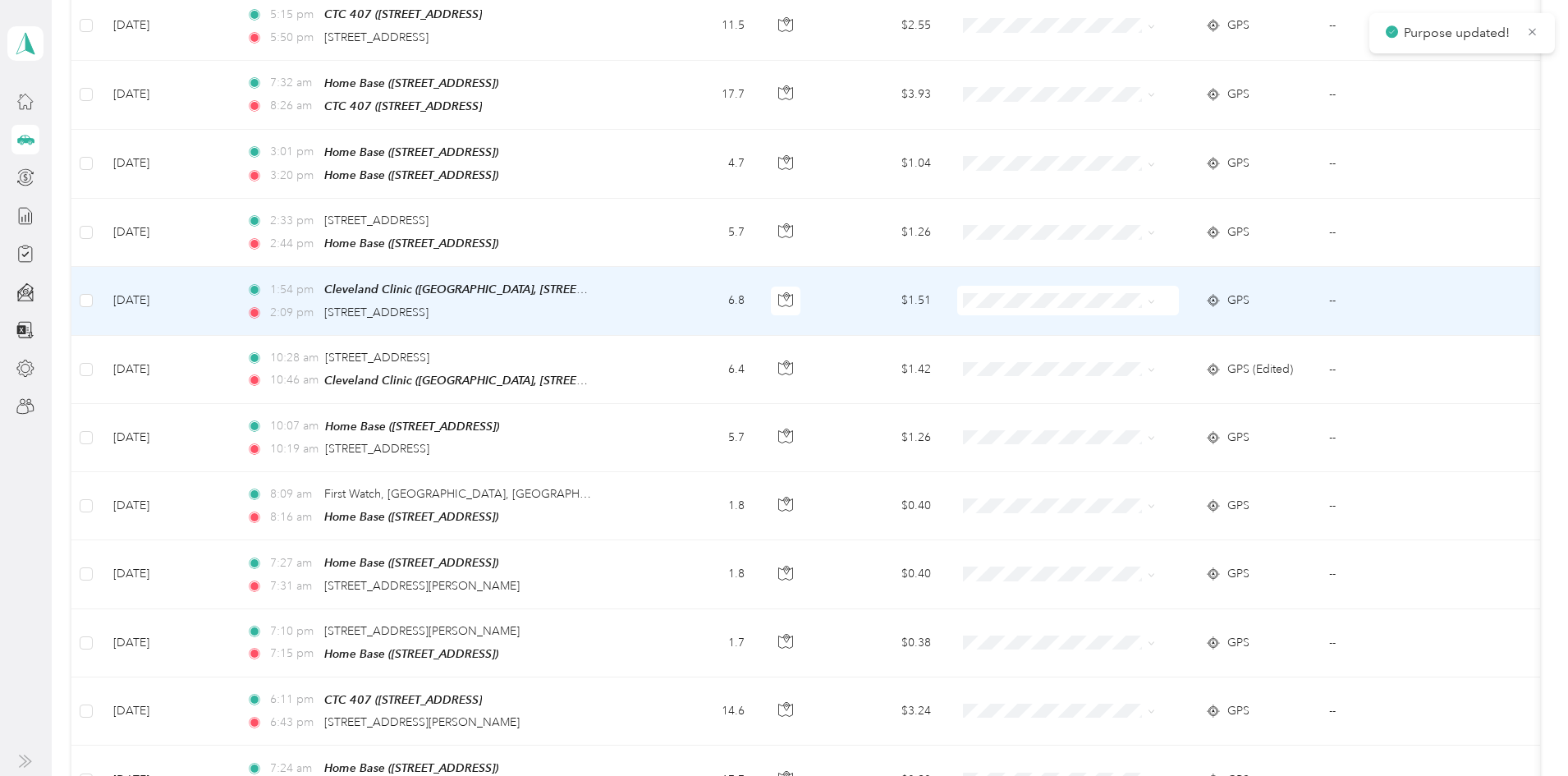
click at [1179, 286] on span at bounding box center [1068, 300] width 222 height 30
click at [1155, 292] on span at bounding box center [1149, 300] width 13 height 18
click at [1106, 247] on span "Convergint Technologies" at bounding box center [1131, 251] width 152 height 17
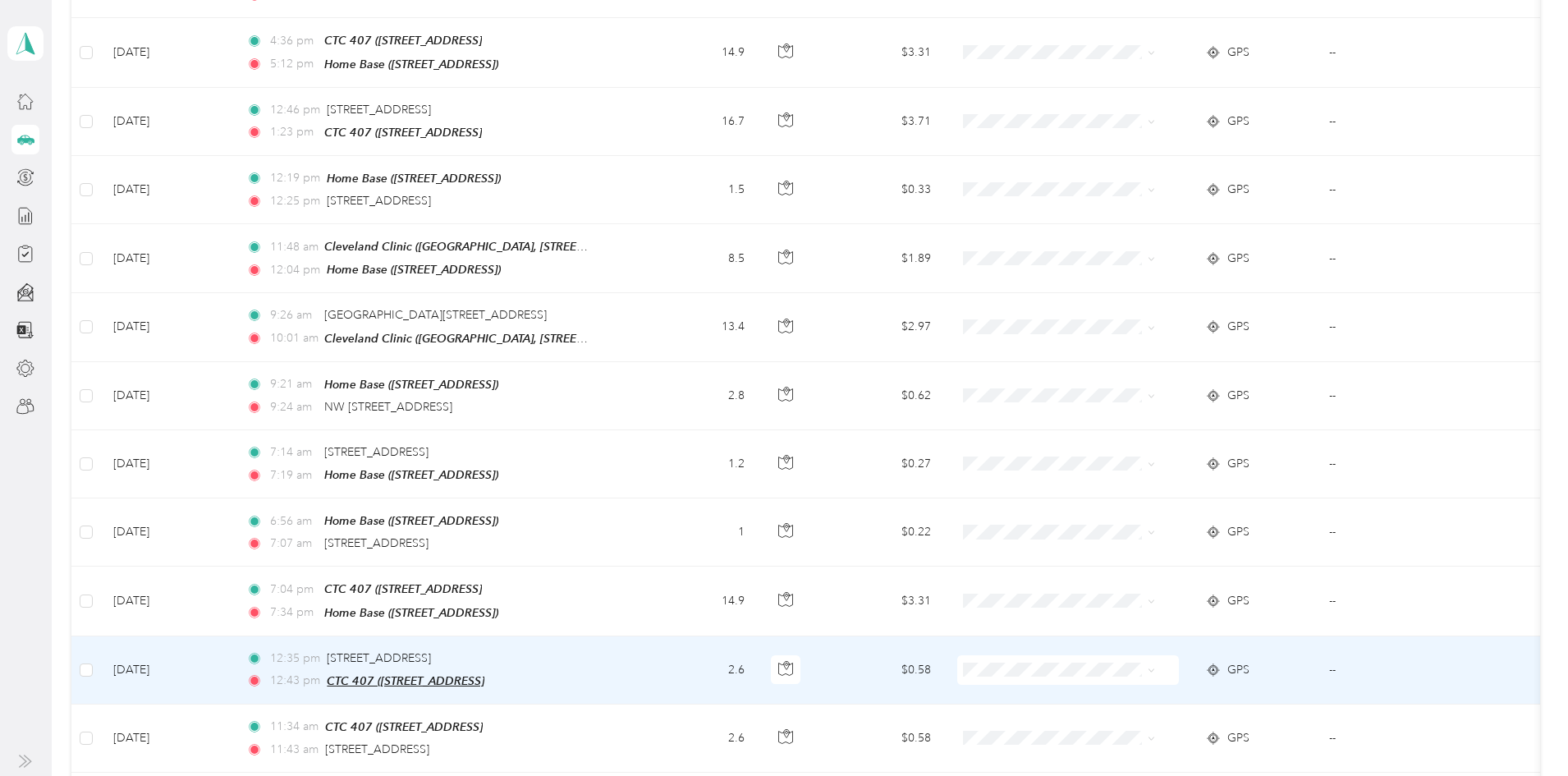
scroll to position [4103, 0]
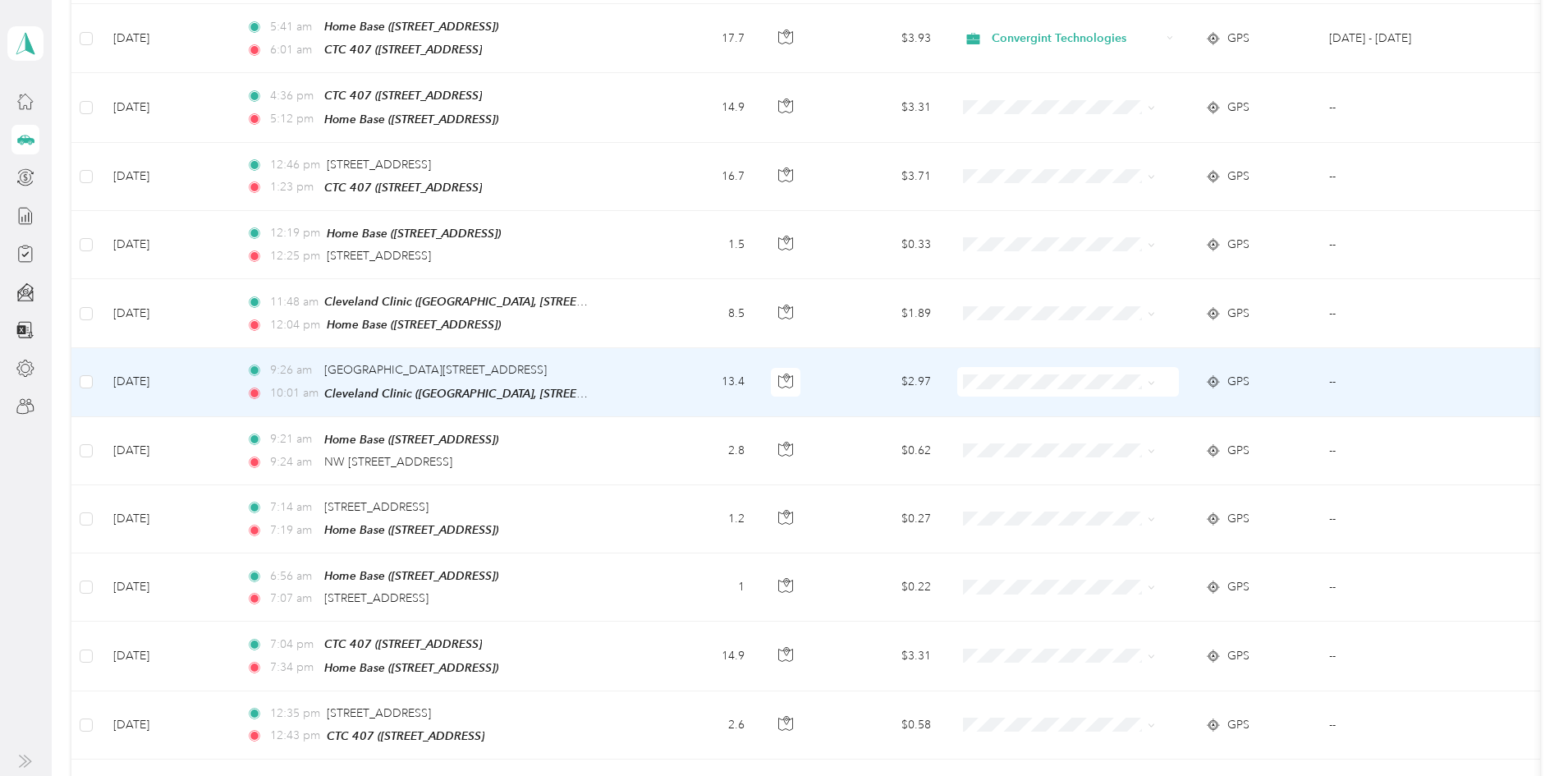
click at [1155, 379] on icon at bounding box center [1152, 383] width 8 height 8
click at [1167, 346] on span "Convergint Technologies" at bounding box center [1131, 355] width 152 height 17
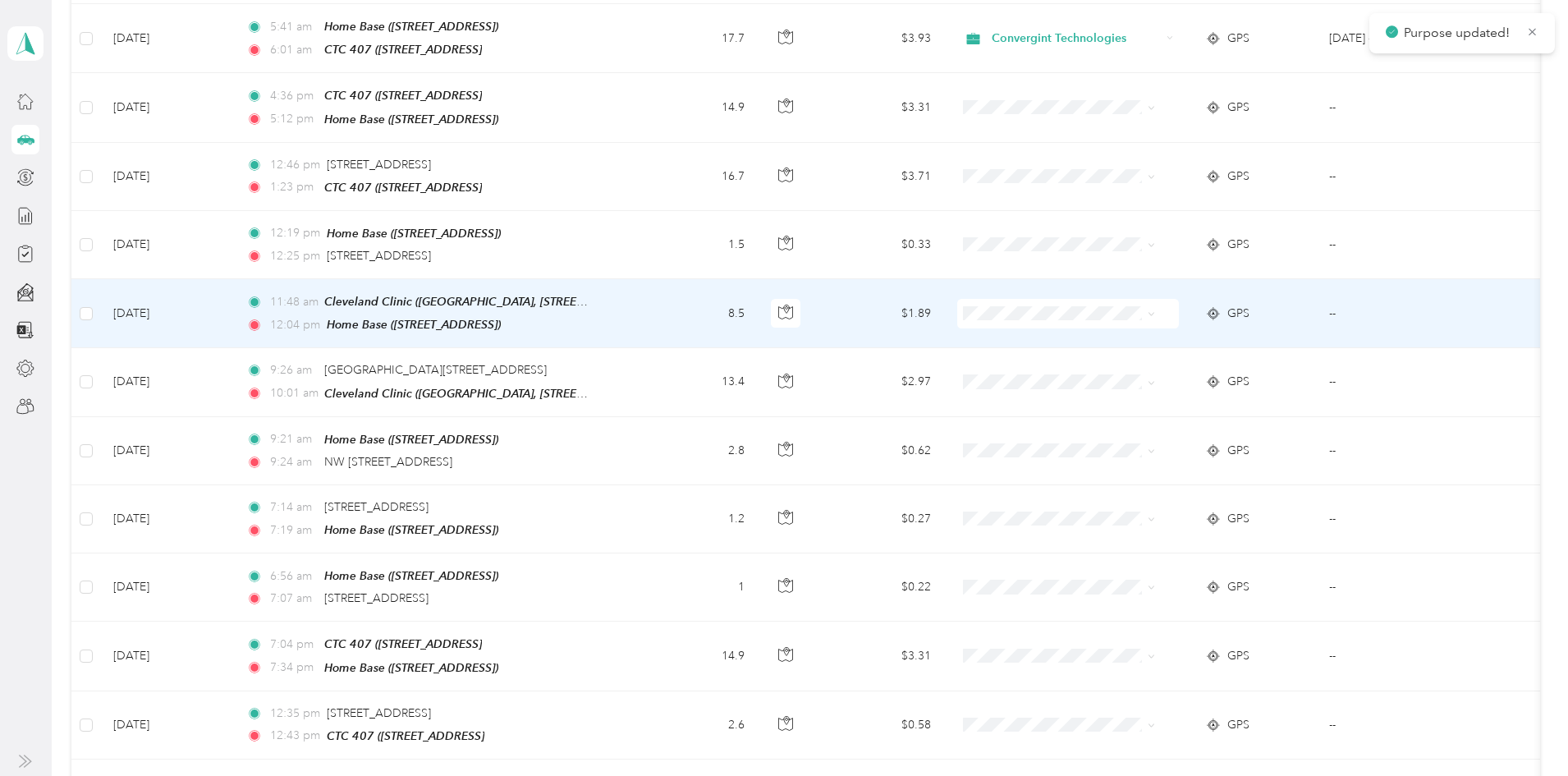
click at [1155, 310] on icon at bounding box center [1152, 314] width 8 height 8
click at [1171, 282] on span "Convergint Technologies" at bounding box center [1131, 288] width 152 height 17
click at [1153, 313] on icon at bounding box center [1151, 314] width 5 height 3
click at [1171, 290] on span "Convergint Technologies" at bounding box center [1131, 288] width 152 height 17
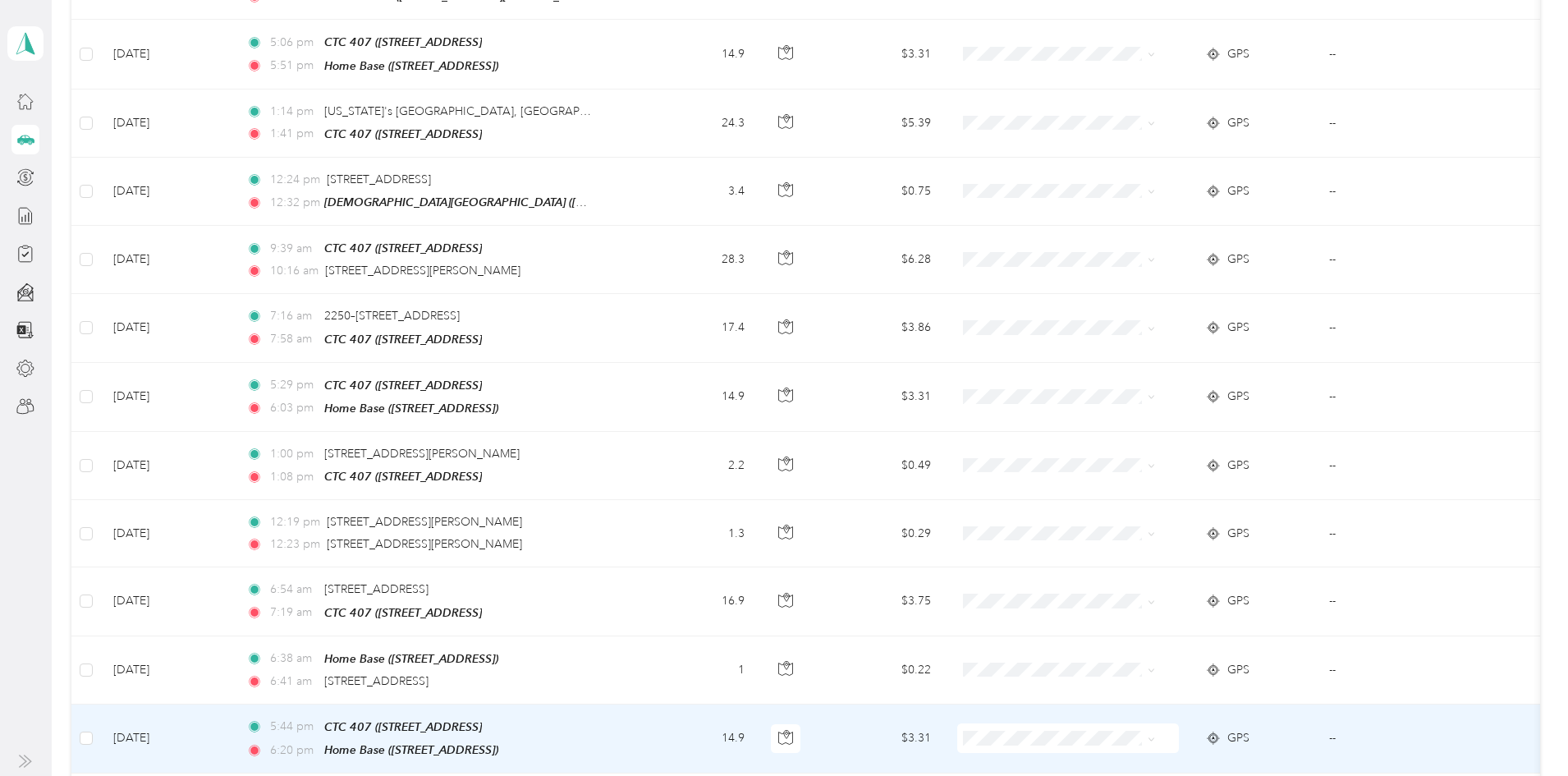
scroll to position [2709, 0]
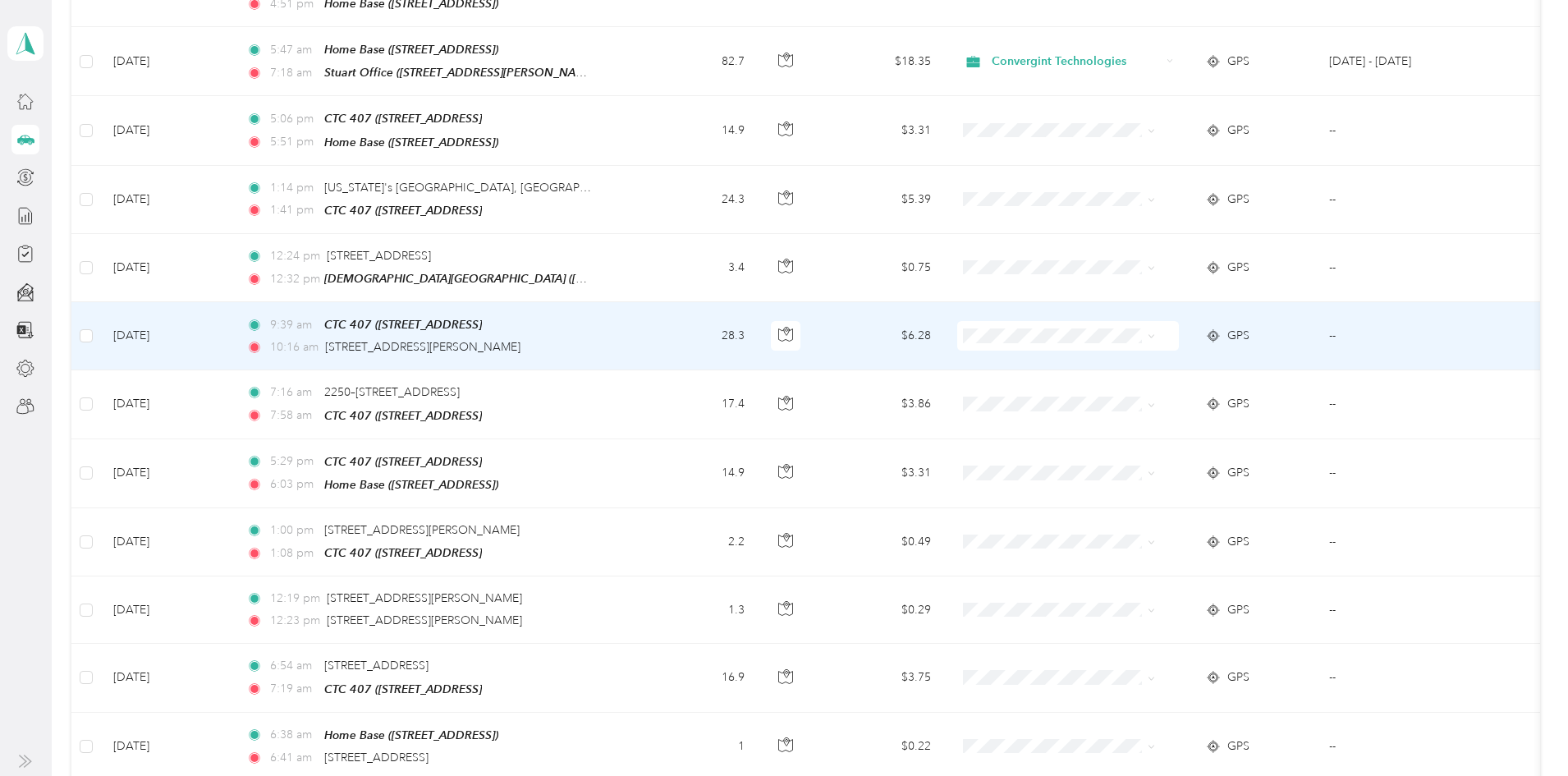
click at [1155, 333] on icon at bounding box center [1152, 337] width 8 height 8
click at [1180, 330] on span "Convergint Technologies" at bounding box center [1131, 333] width 152 height 17
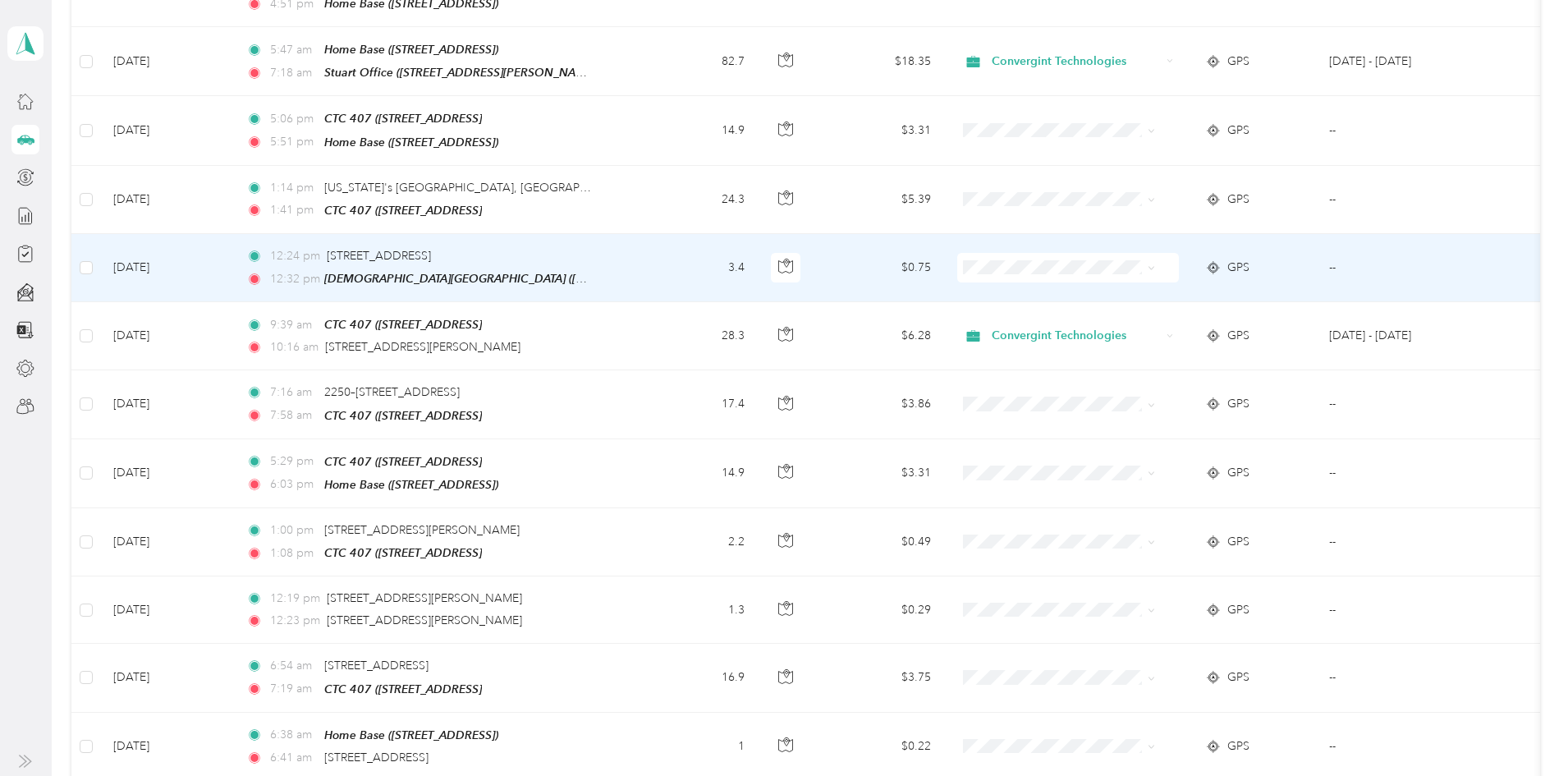
click at [1179, 253] on span at bounding box center [1068, 268] width 222 height 30
click at [1155, 265] on icon at bounding box center [1152, 269] width 8 height 8
click at [1170, 259] on span "Convergint Technologies" at bounding box center [1131, 265] width 152 height 17
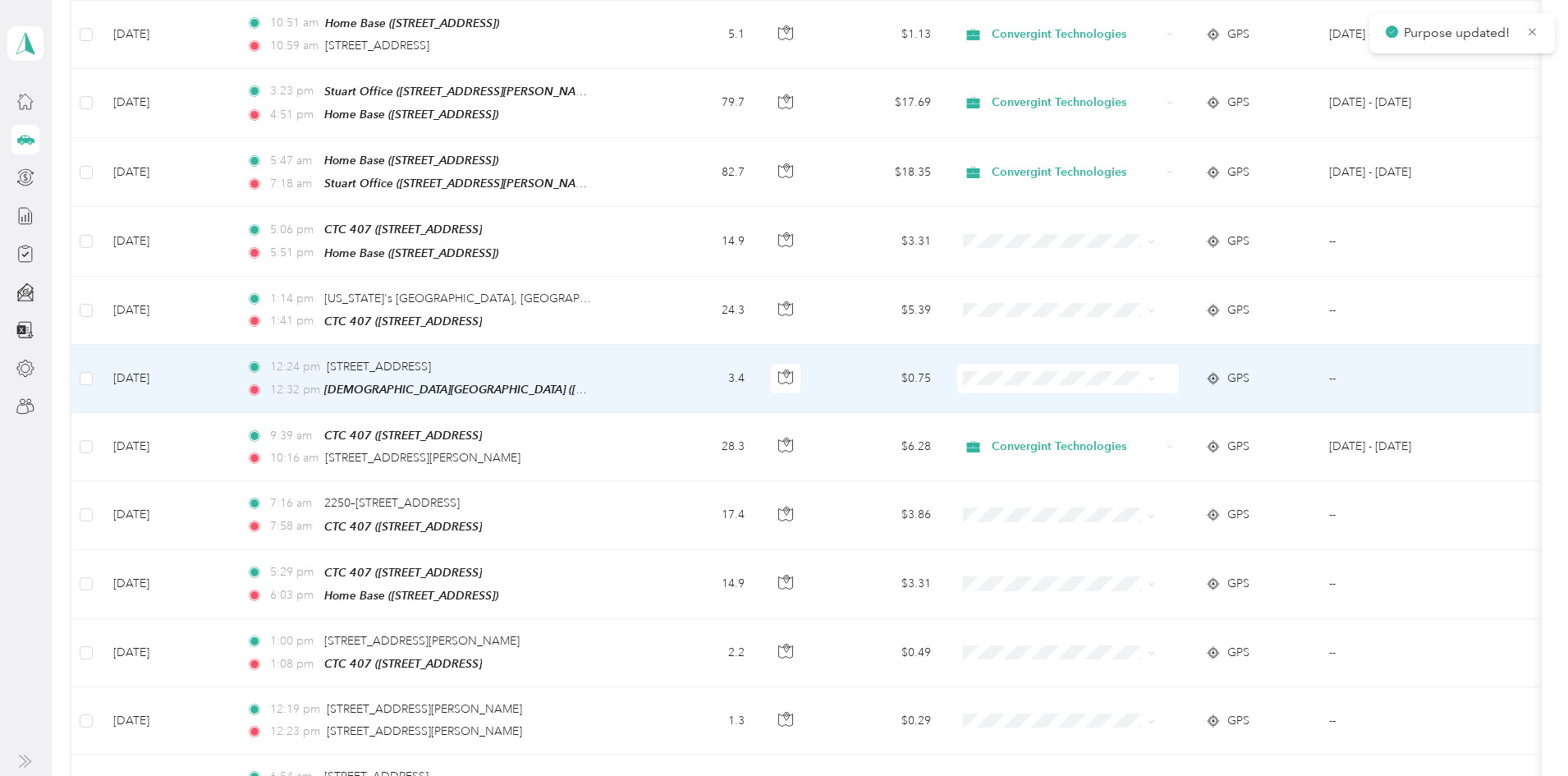
scroll to position [2545, 0]
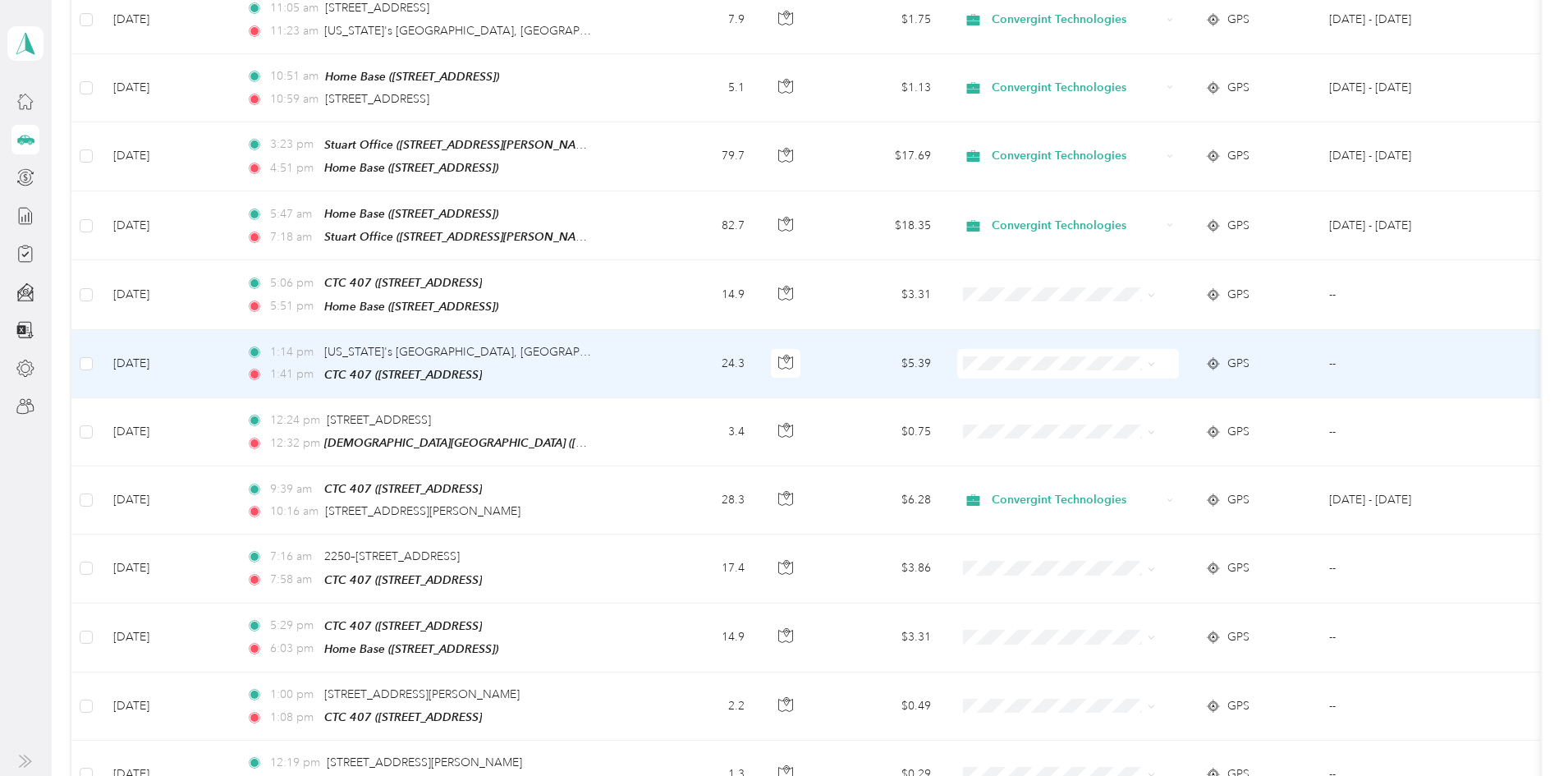
click at [1155, 361] on icon at bounding box center [1152, 364] width 8 height 8
click at [1117, 358] on span "Convergint Technologies" at bounding box center [1131, 362] width 152 height 17
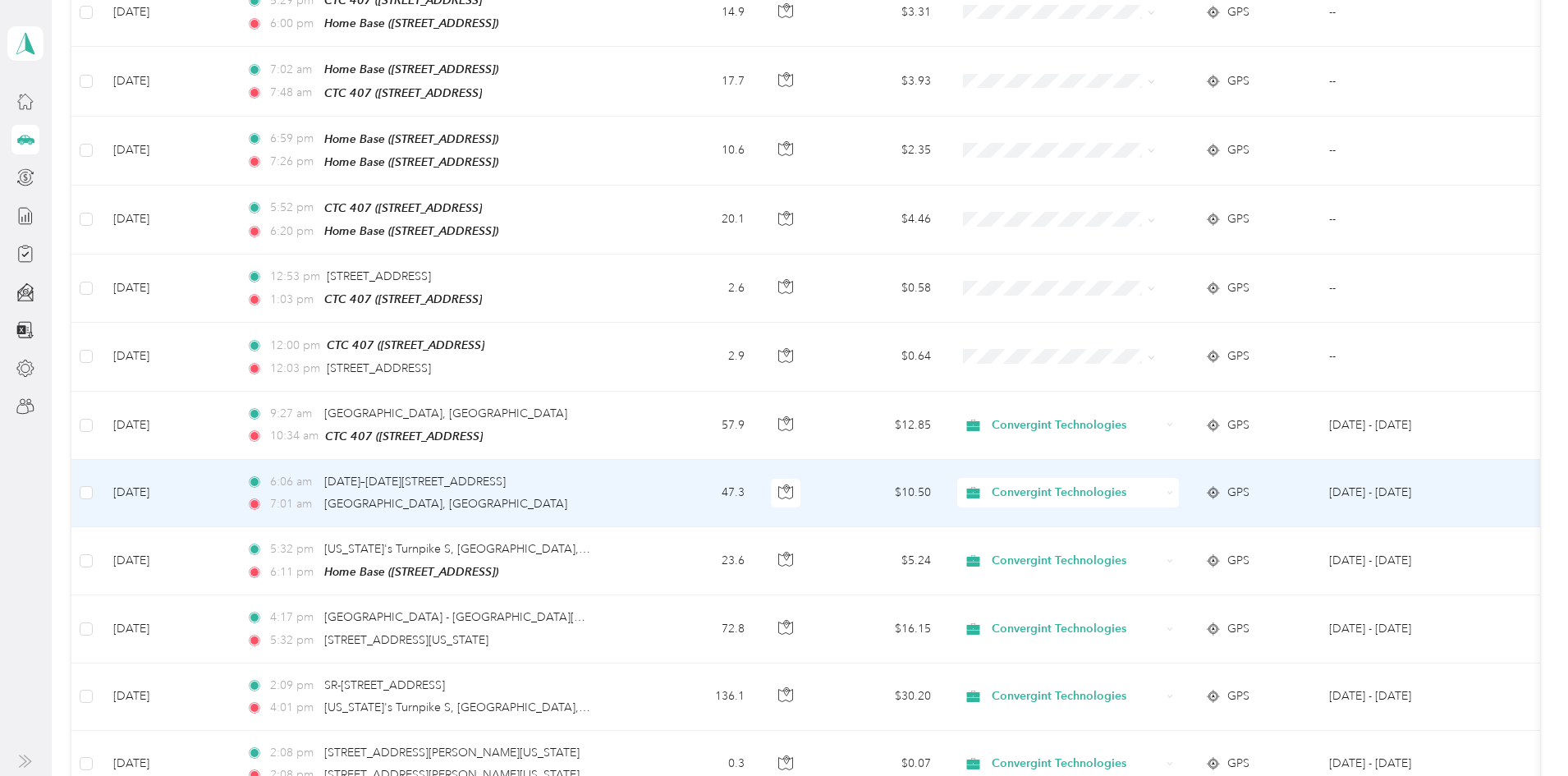
scroll to position [1313, 0]
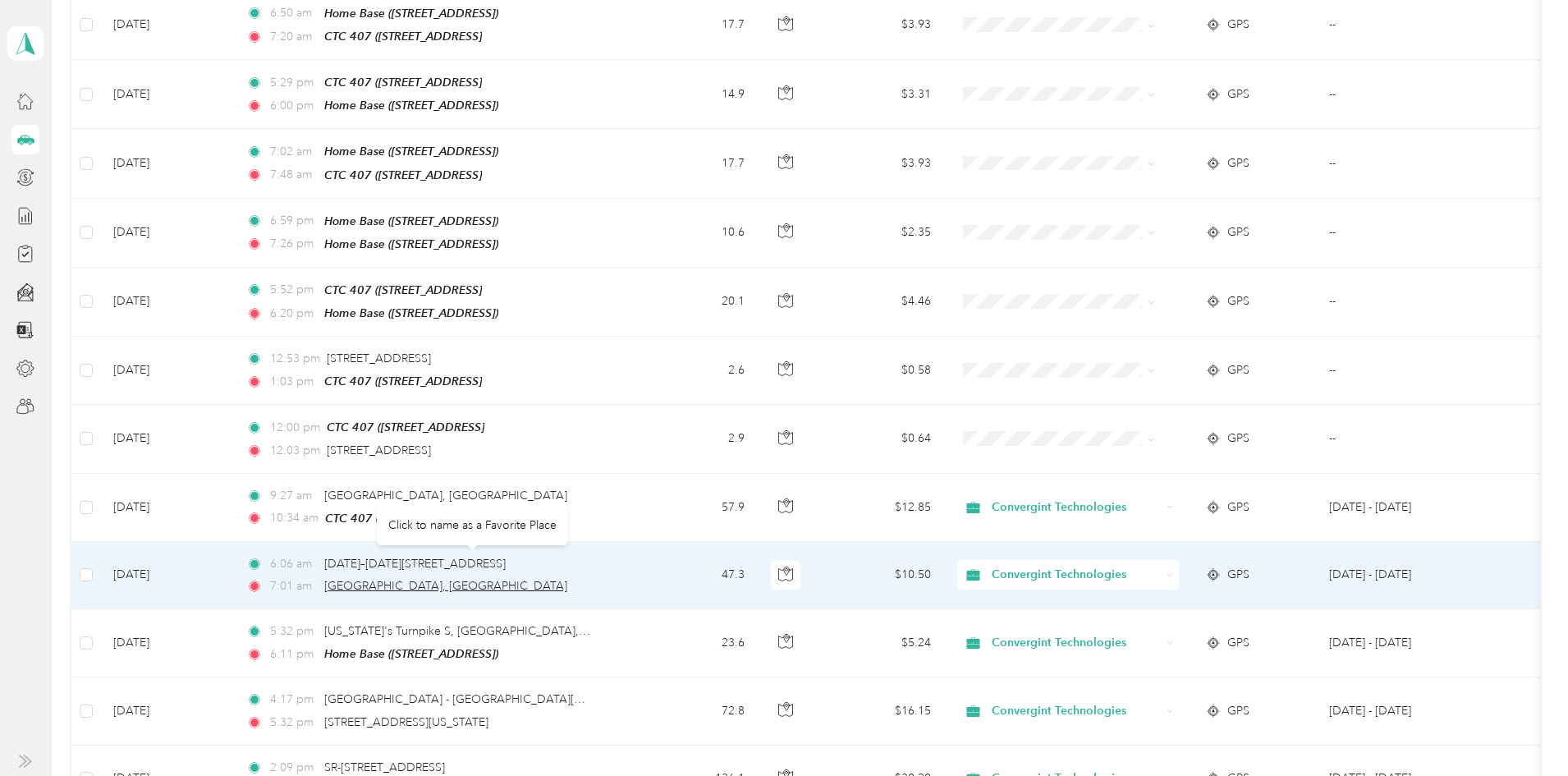
click at [458, 578] on span "Lake Worth, FL" at bounding box center [445, 585] width 243 height 14
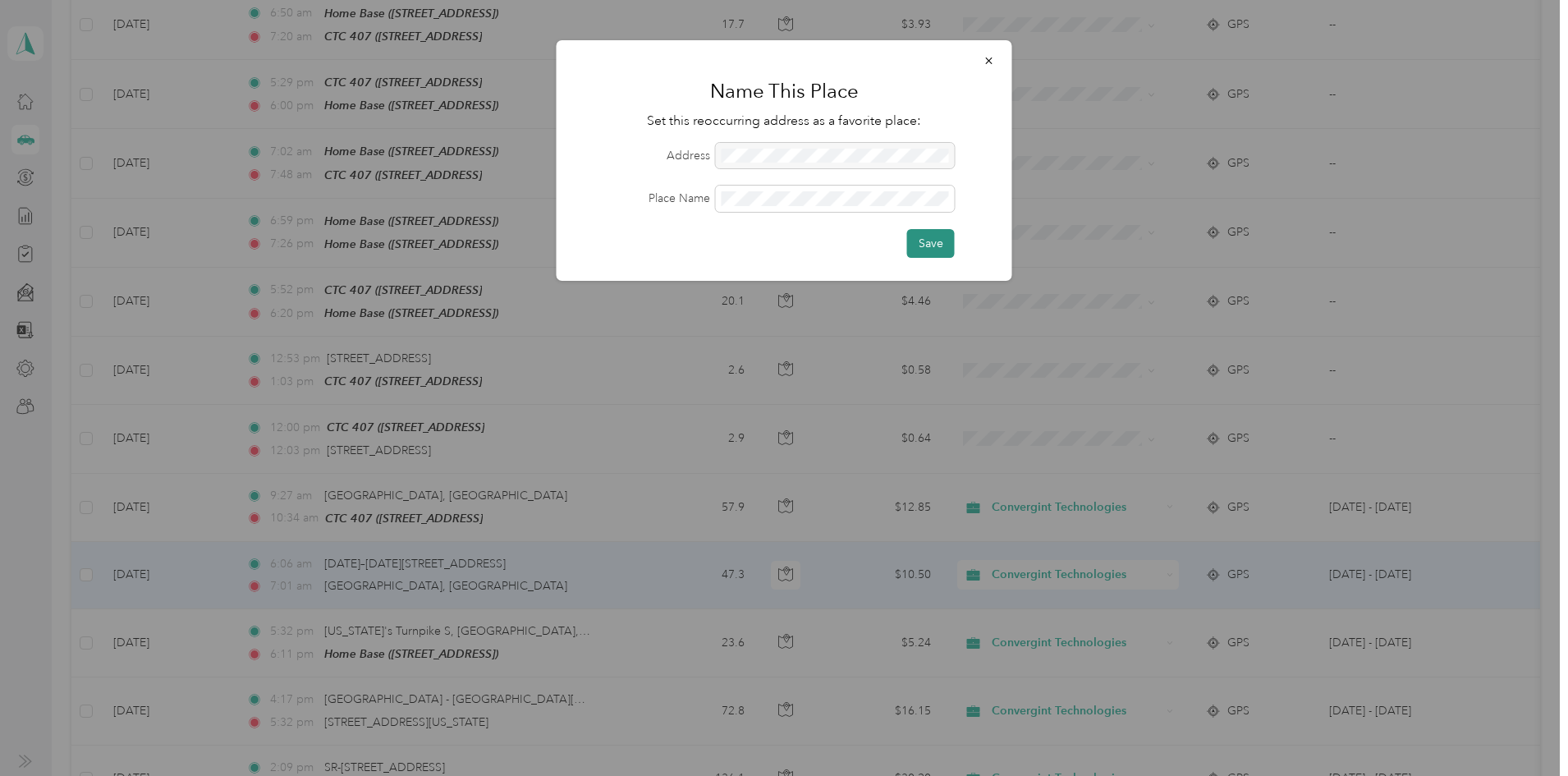
click at [935, 244] on button "Save" at bounding box center [932, 244] width 48 height 29
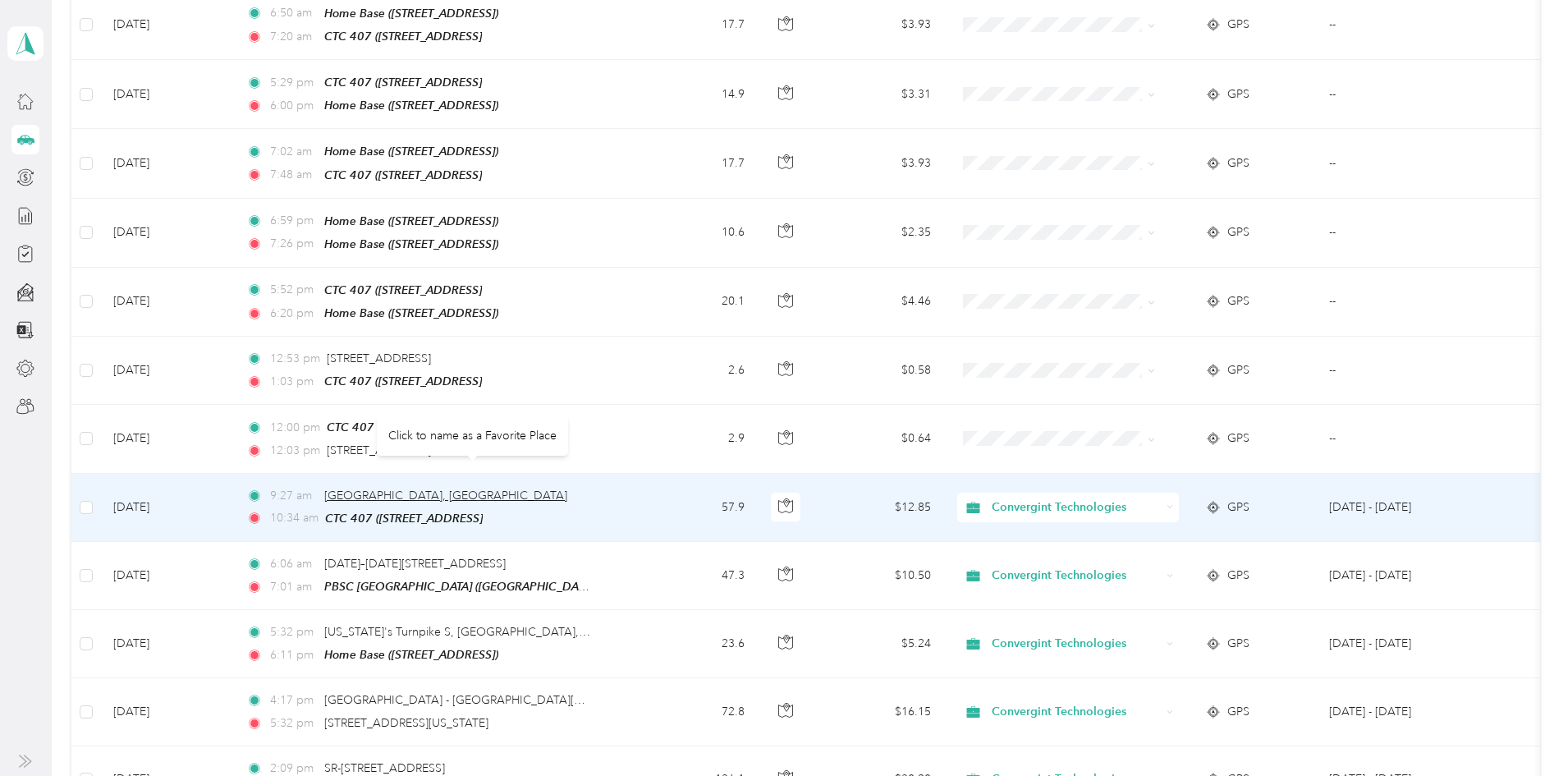
click at [487, 488] on span "Lake Worth, FL" at bounding box center [445, 495] width 243 height 14
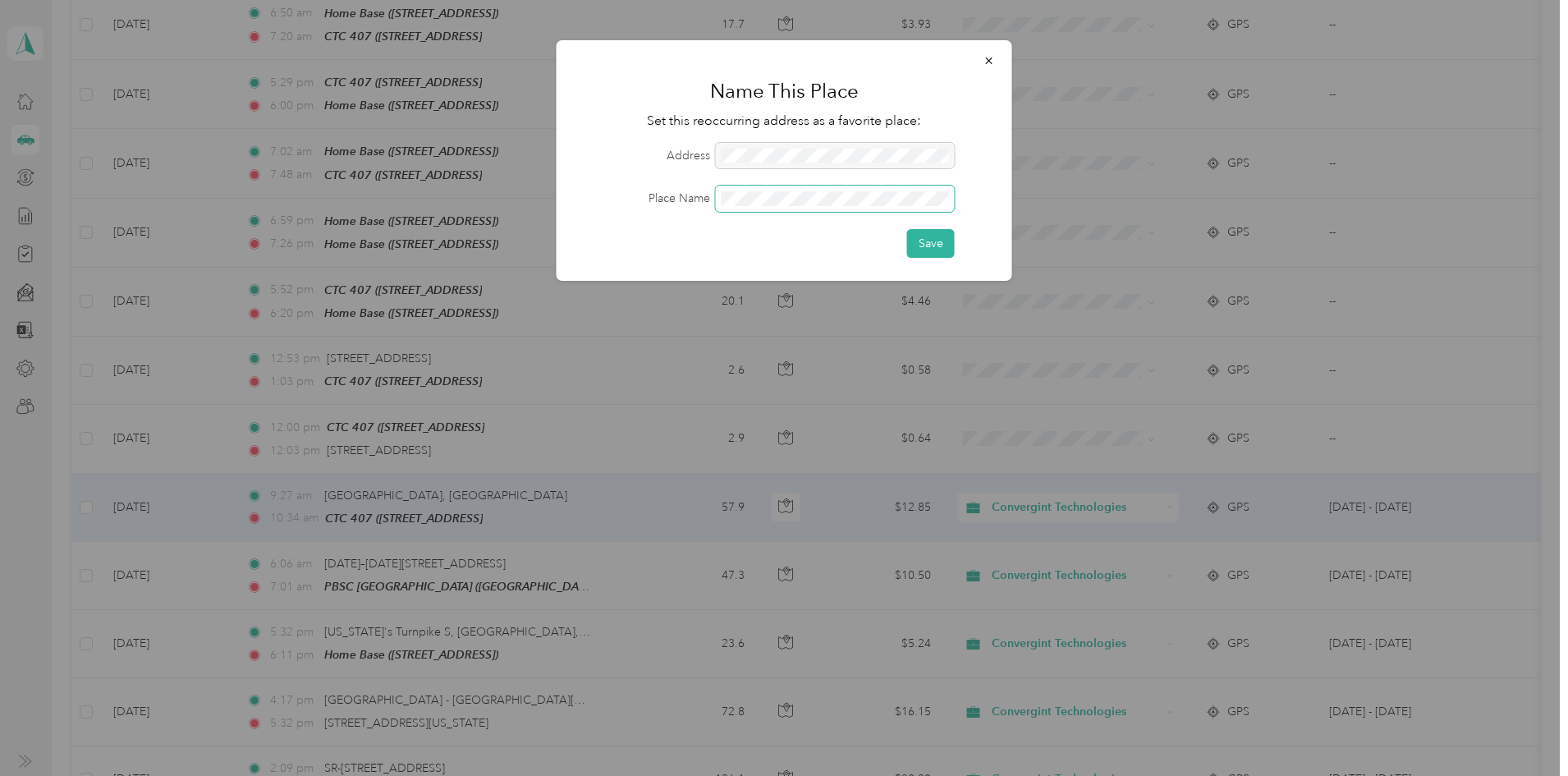
click at [771, 190] on span at bounding box center [835, 198] width 239 height 26
click at [932, 231] on button "Save" at bounding box center [932, 244] width 48 height 29
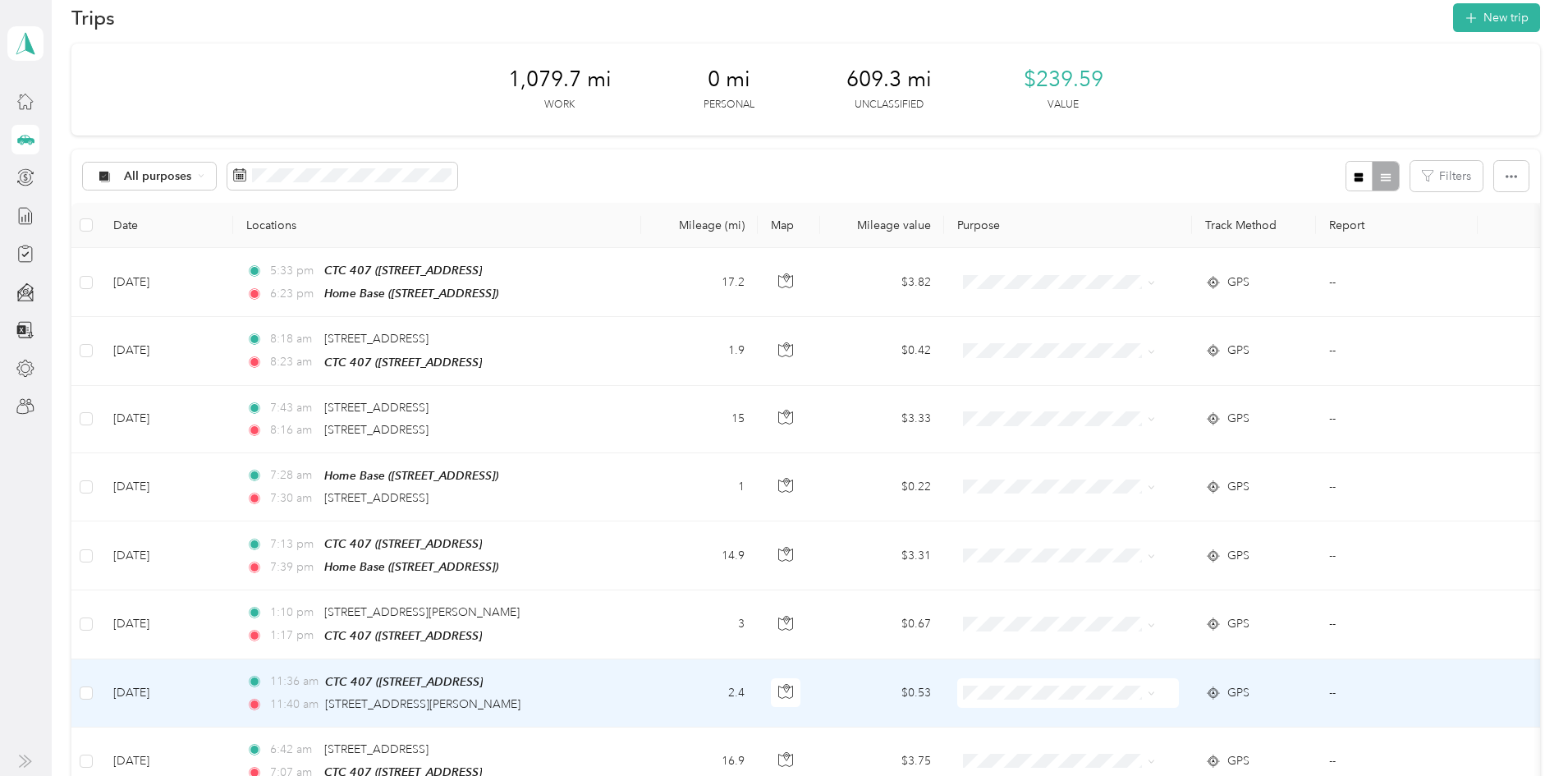
scroll to position [0, 0]
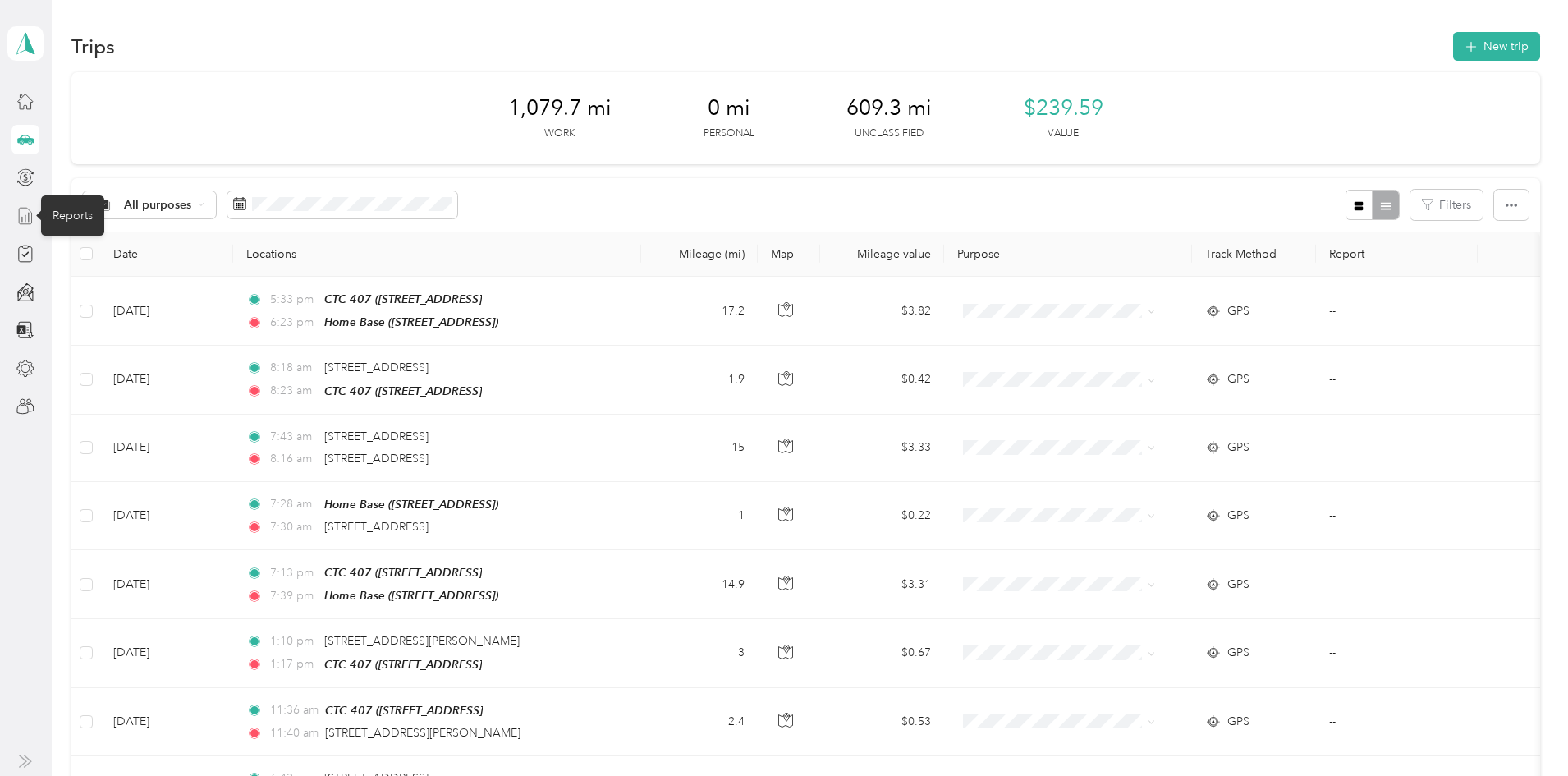
click at [26, 209] on icon at bounding box center [25, 216] width 18 height 18
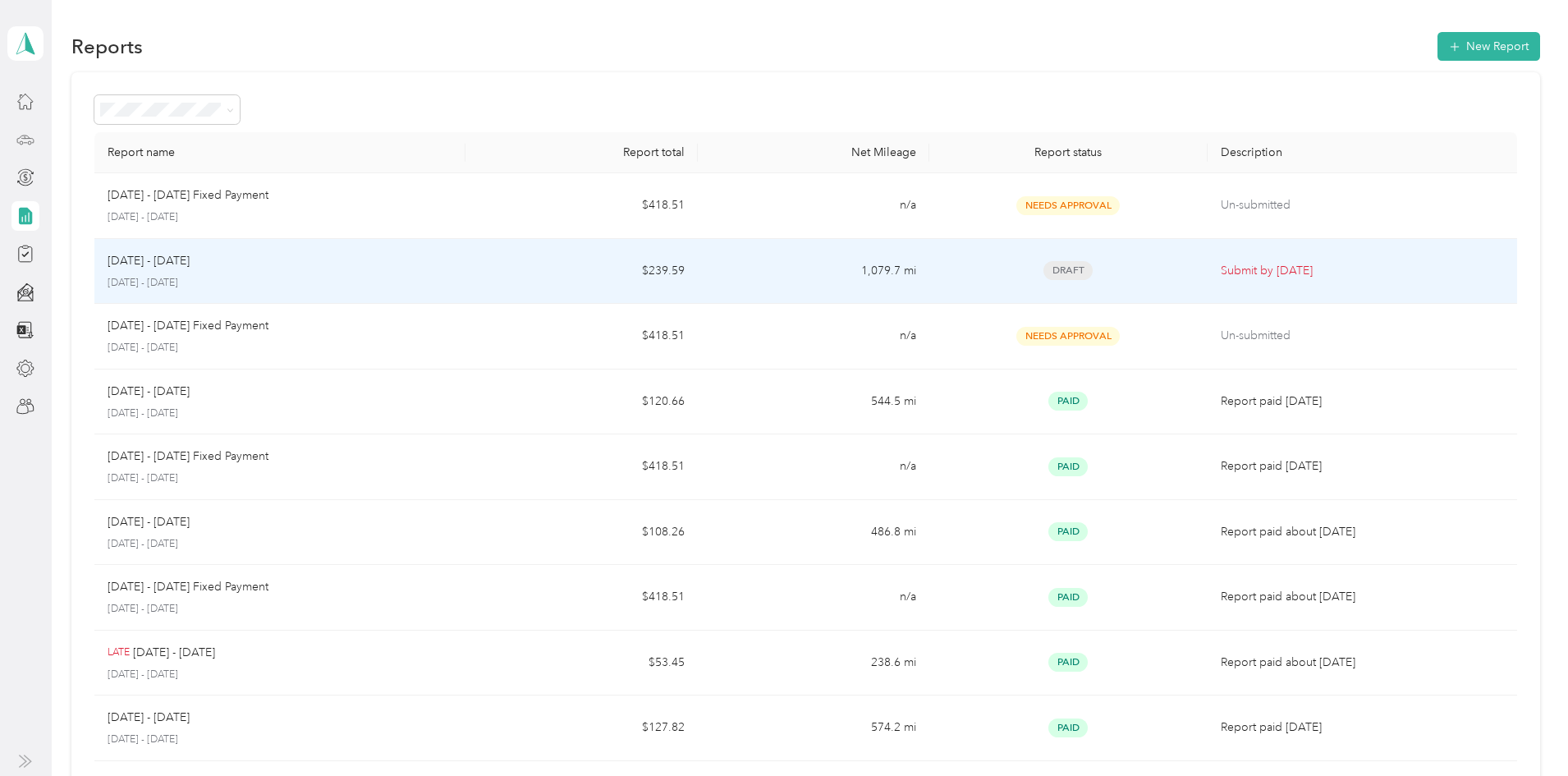
click at [452, 274] on div "Aug 1 - 31, 2025 August 1 - 31, 2025" at bounding box center [279, 271] width 344 height 38
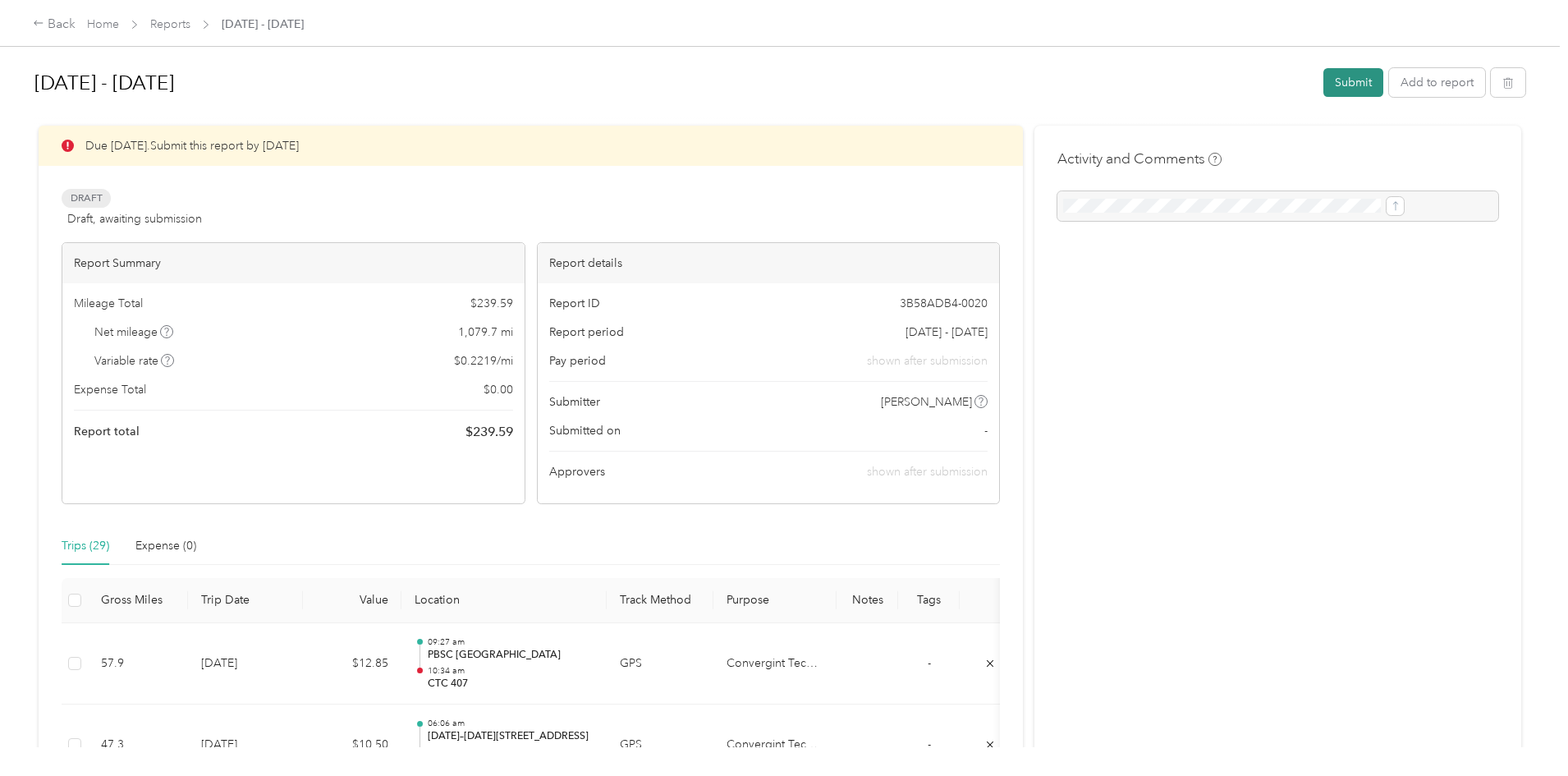
click at [1323, 77] on button "Submit" at bounding box center [1353, 82] width 59 height 29
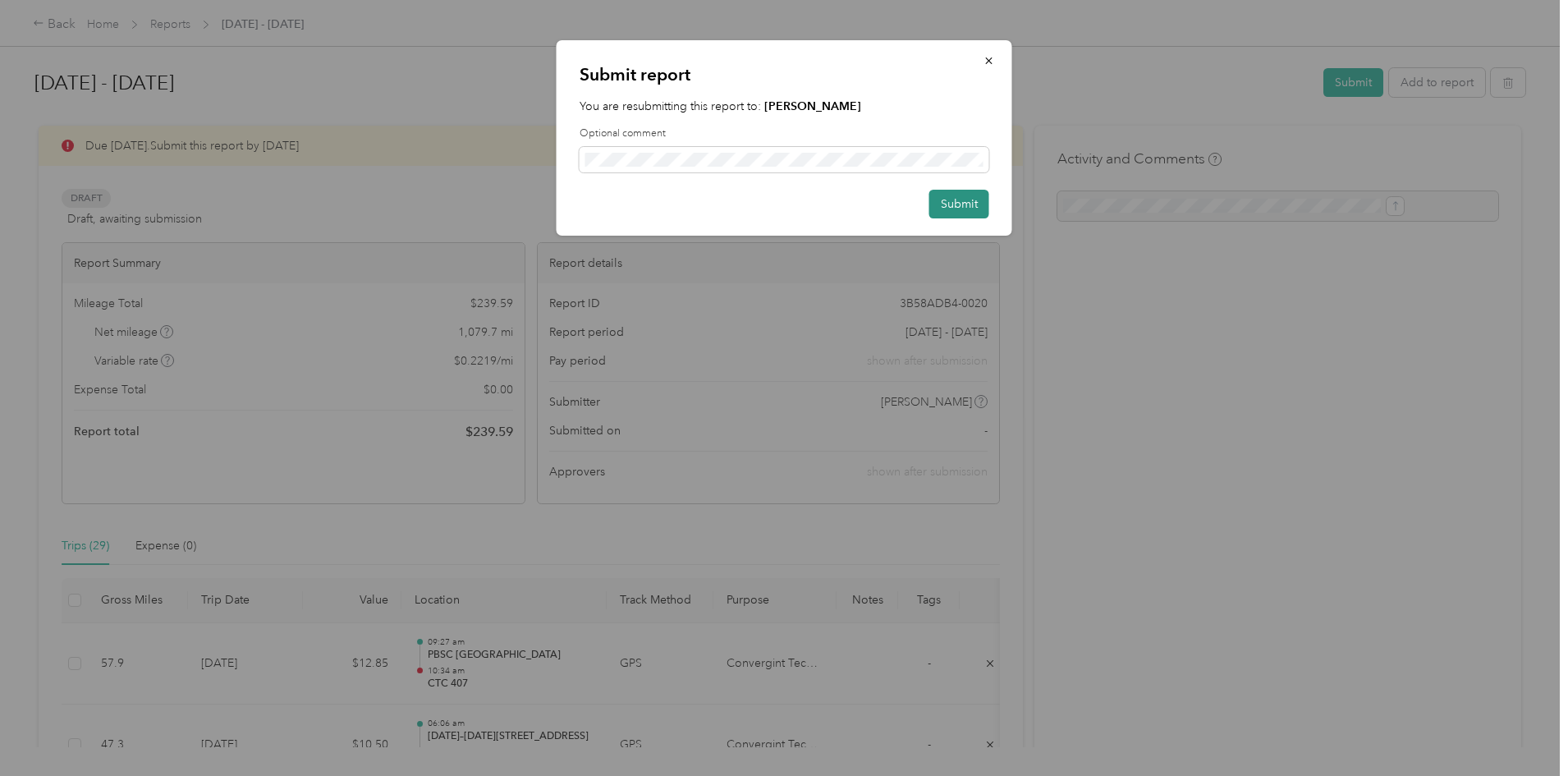
click at [969, 201] on button "Submit" at bounding box center [960, 204] width 59 height 29
